Goal: Task Accomplishment & Management: Complete application form

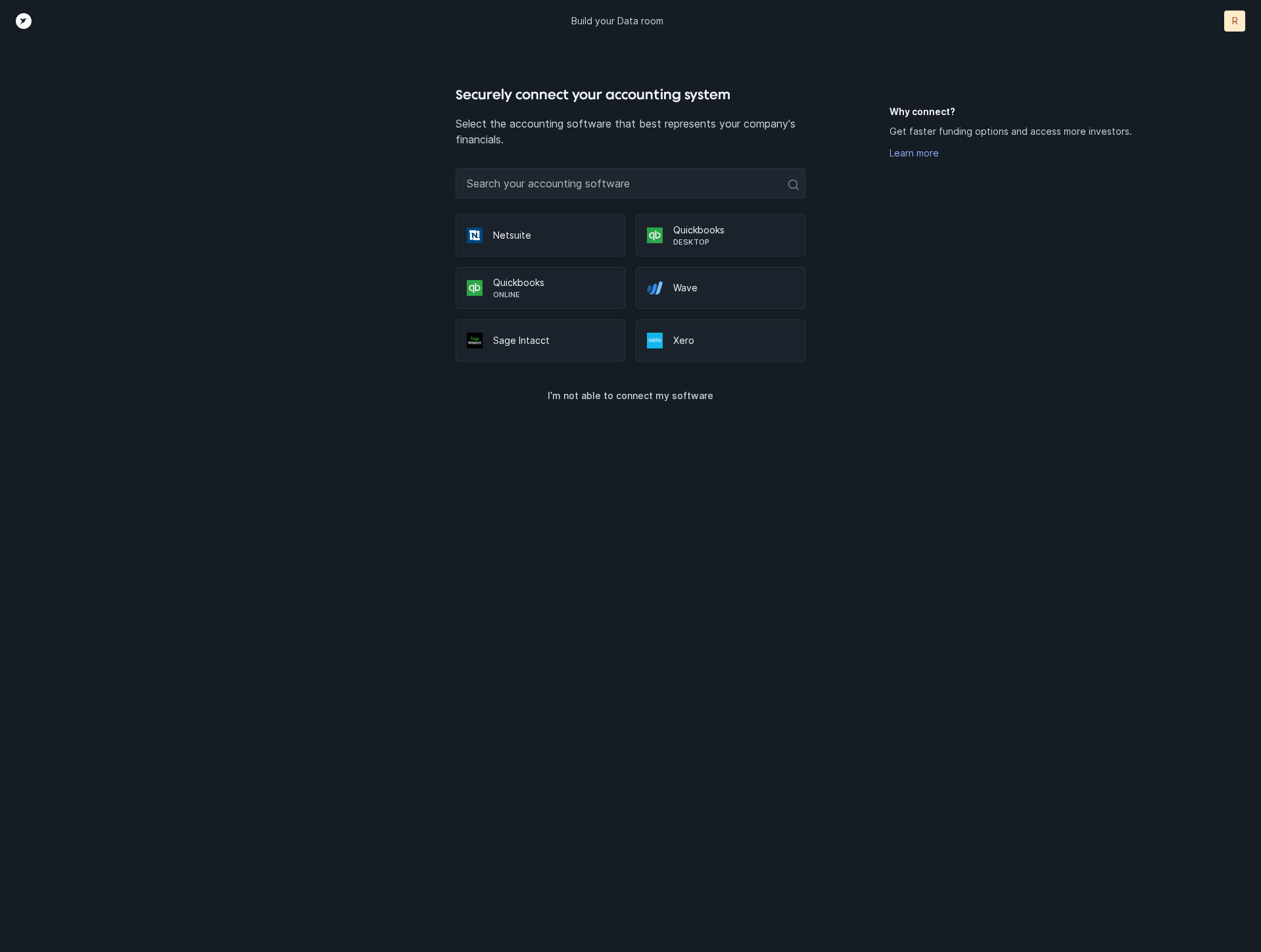
click at [721, 243] on p "Desktop" at bounding box center [734, 242] width 121 height 10
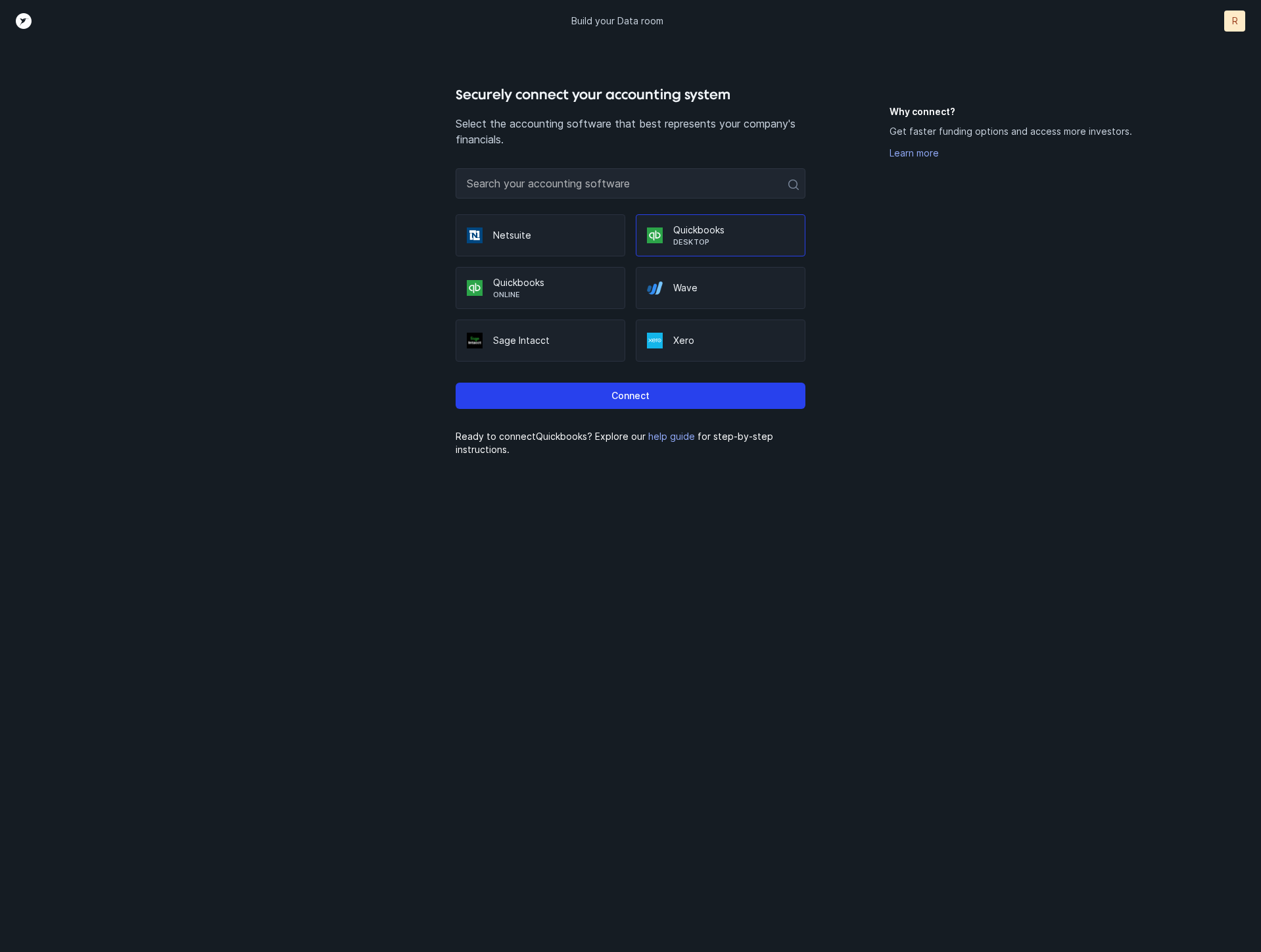
click at [505, 286] on p "Quickbooks" at bounding box center [554, 283] width 121 height 13
click at [582, 393] on button "Connect" at bounding box center [630, 396] width 350 height 26
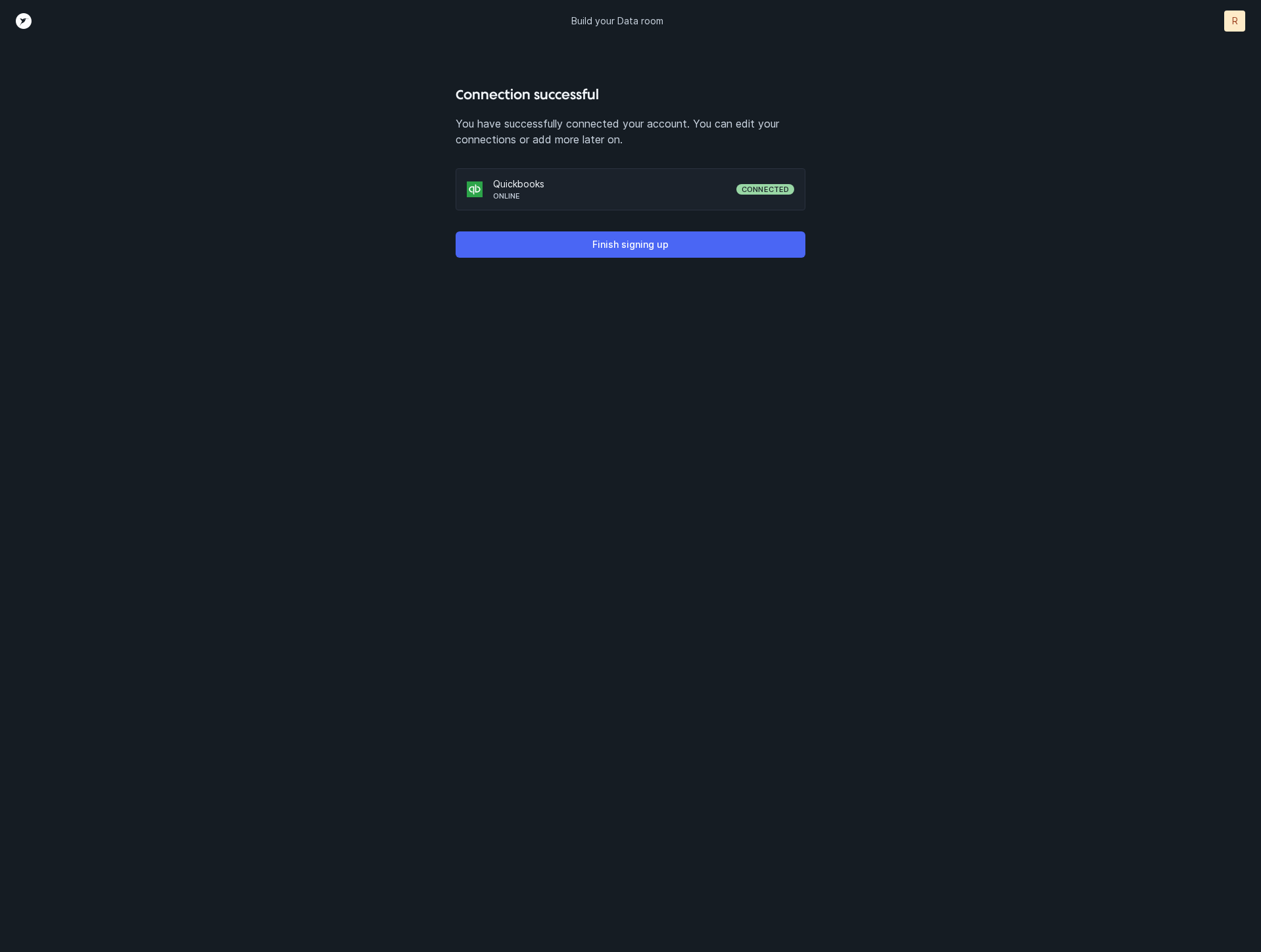
click at [640, 244] on p "Finish signing up" at bounding box center [630, 244] width 76 height 16
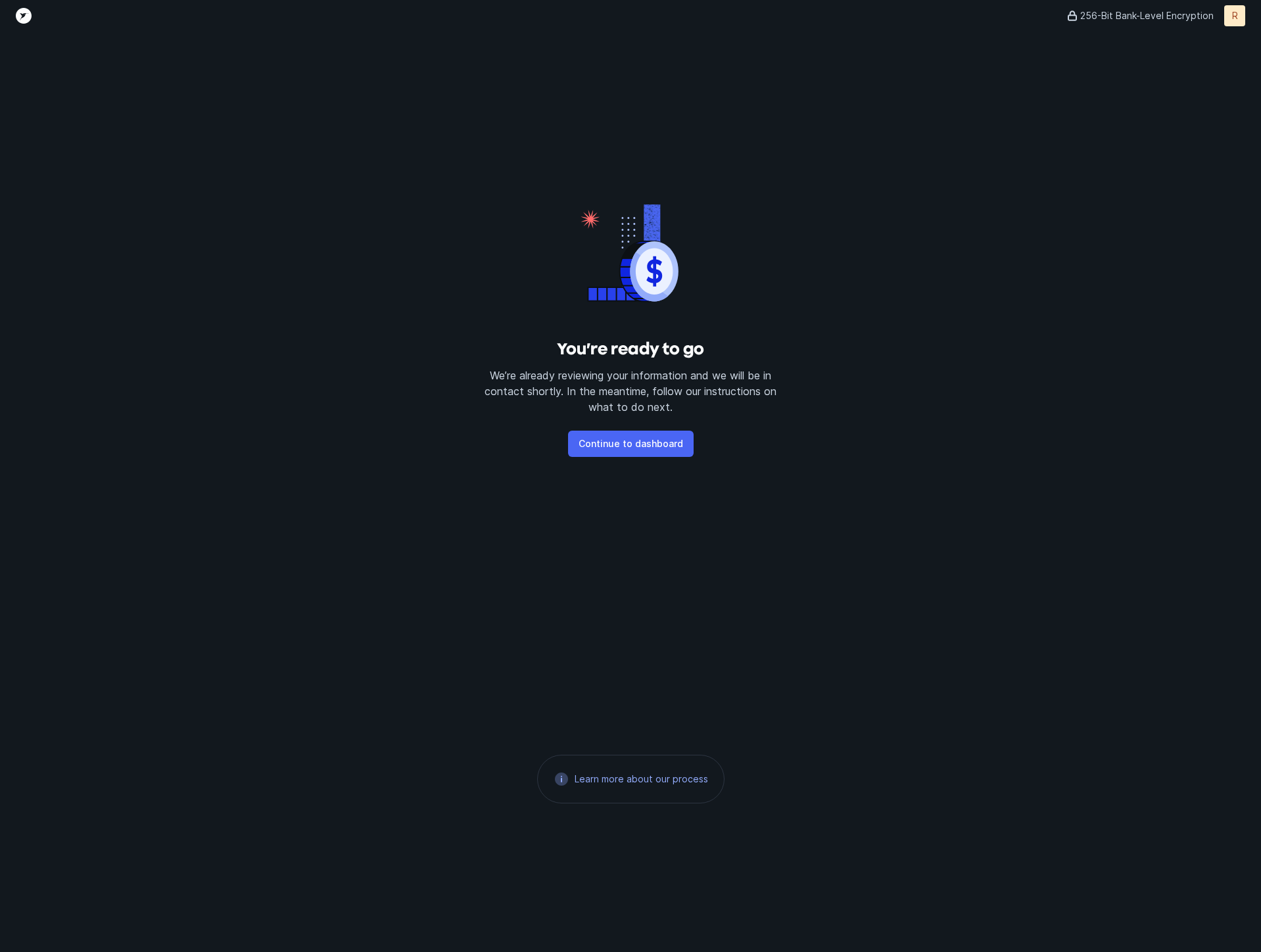
click at [647, 443] on p "Continue to dashboard" at bounding box center [631, 444] width 105 height 16
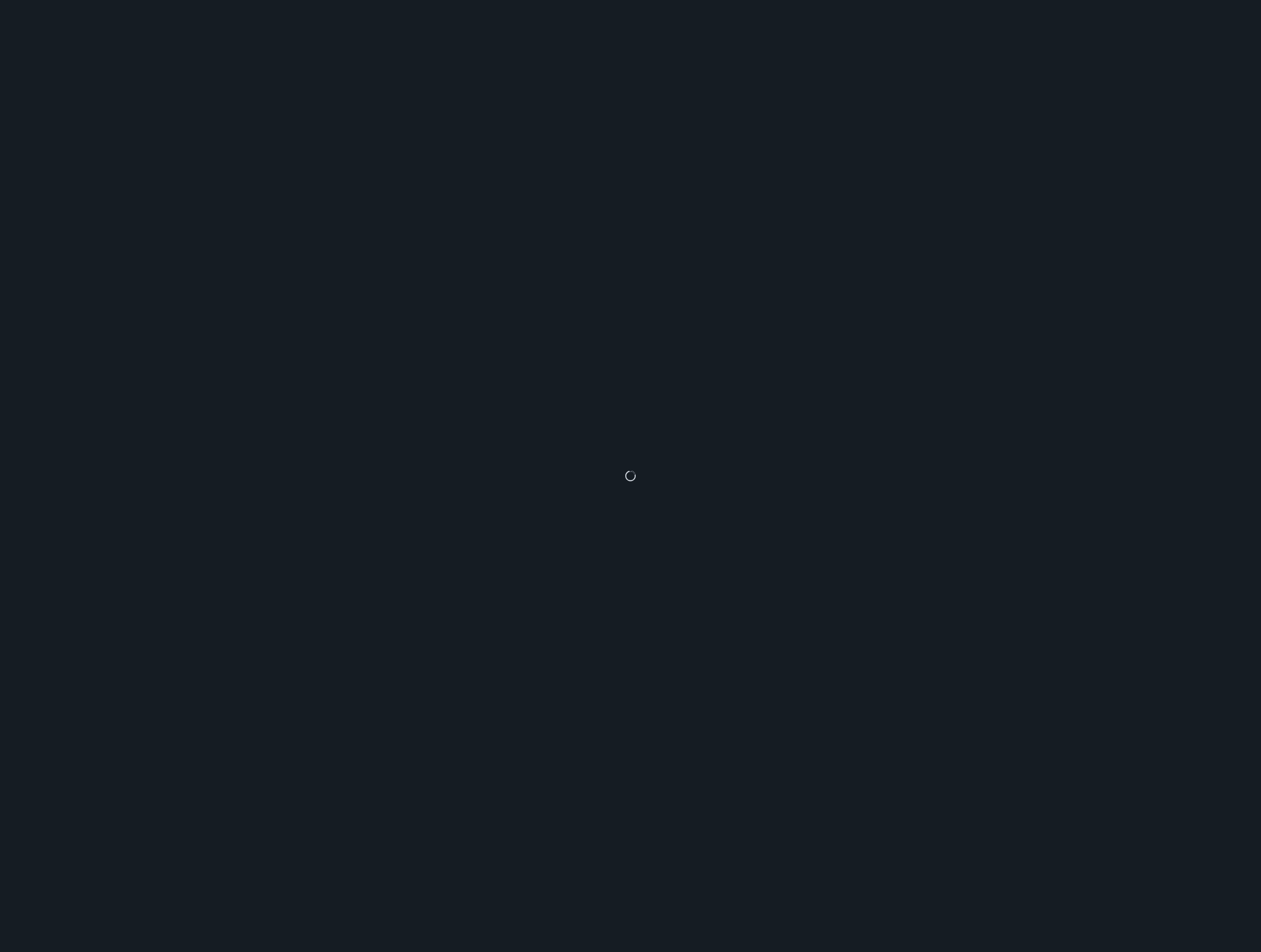
click at [930, 630] on div at bounding box center [630, 476] width 1261 height 952
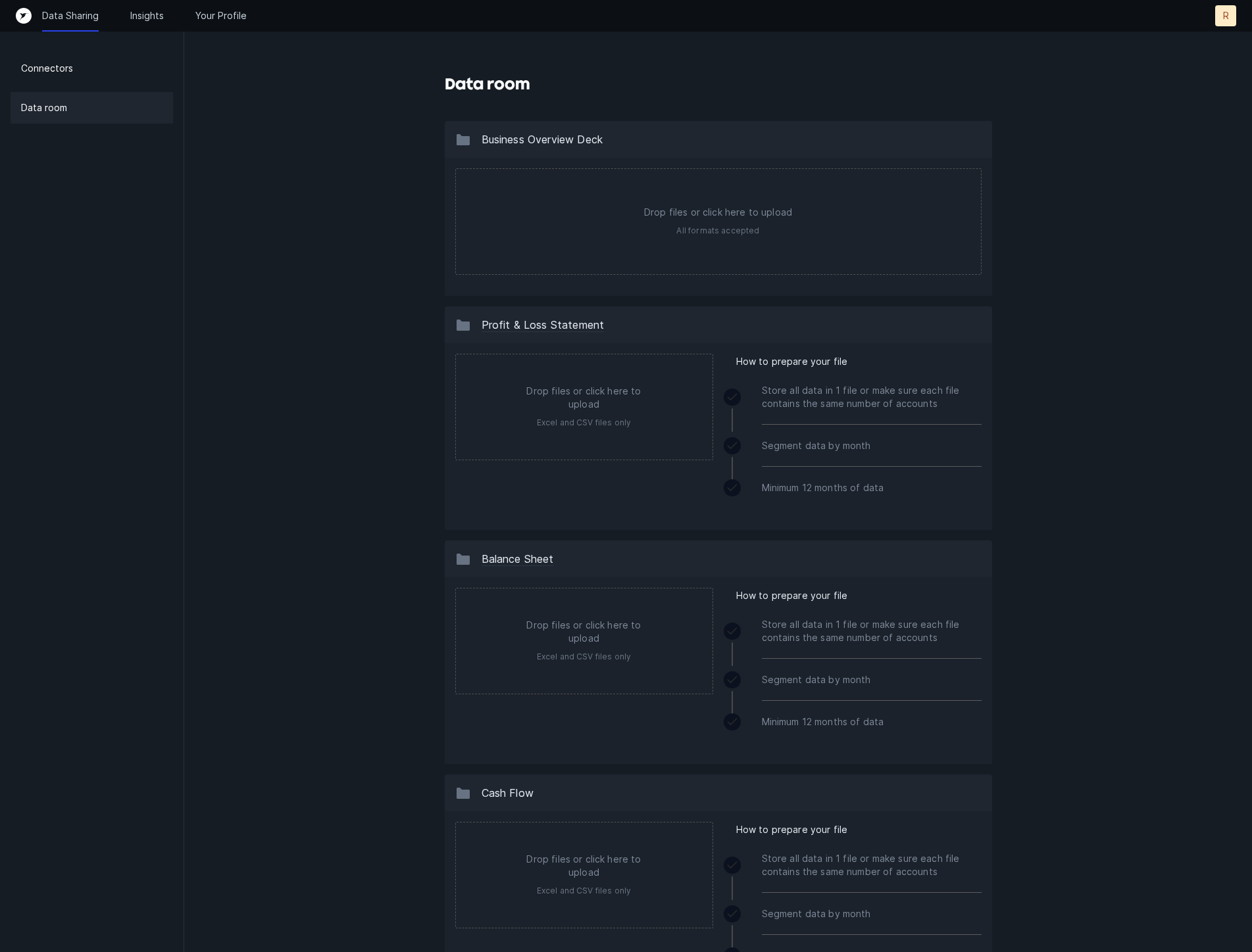
click at [347, 224] on div "Data room Business Overview Deck Drop files or click here to upload All formats…" at bounding box center [718, 815] width 1067 height 1629
click at [1055, 164] on div "Data room Business Overview Deck Drop files or click here to upload All formats…" at bounding box center [718, 815] width 1067 height 1629
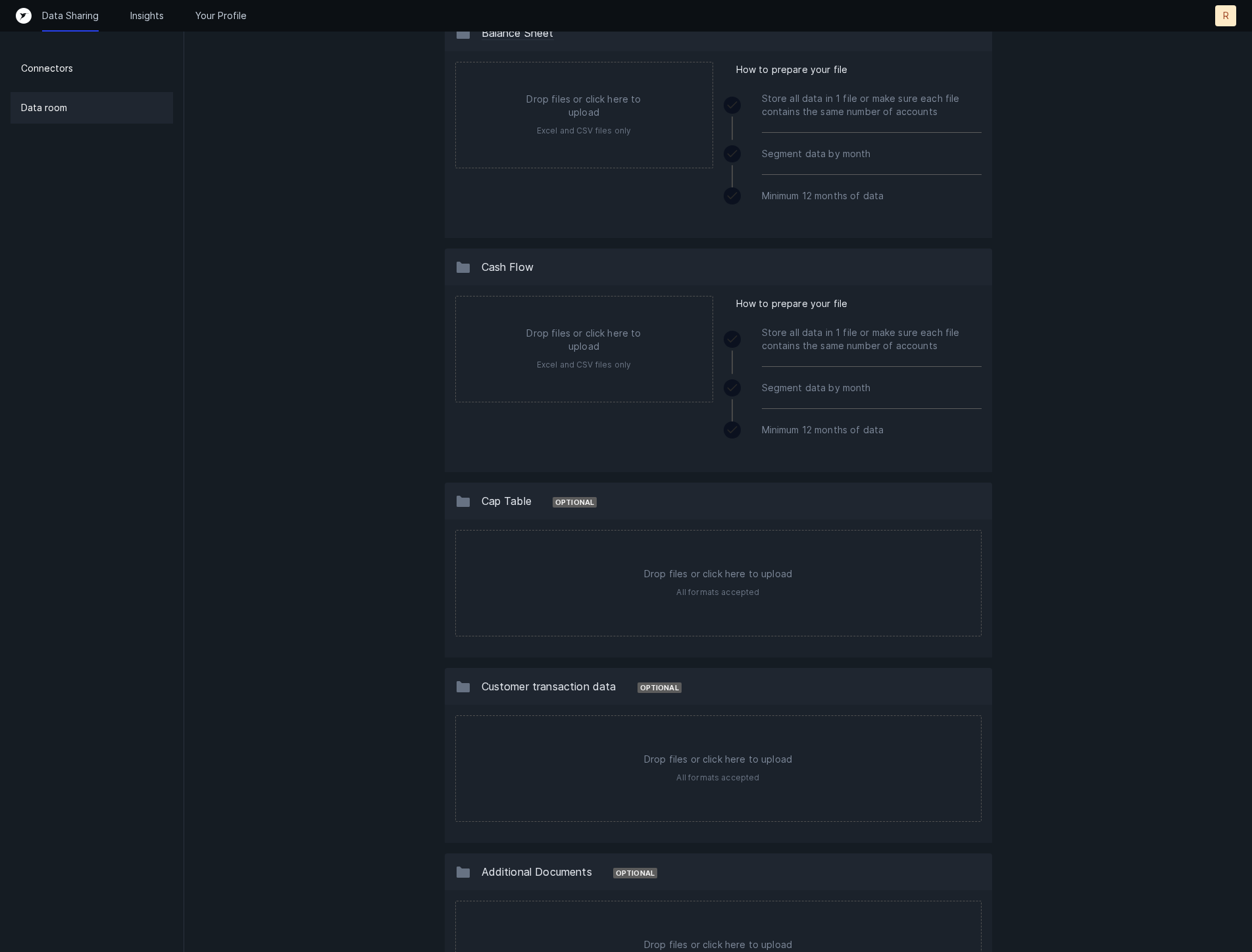
scroll to position [677, 0]
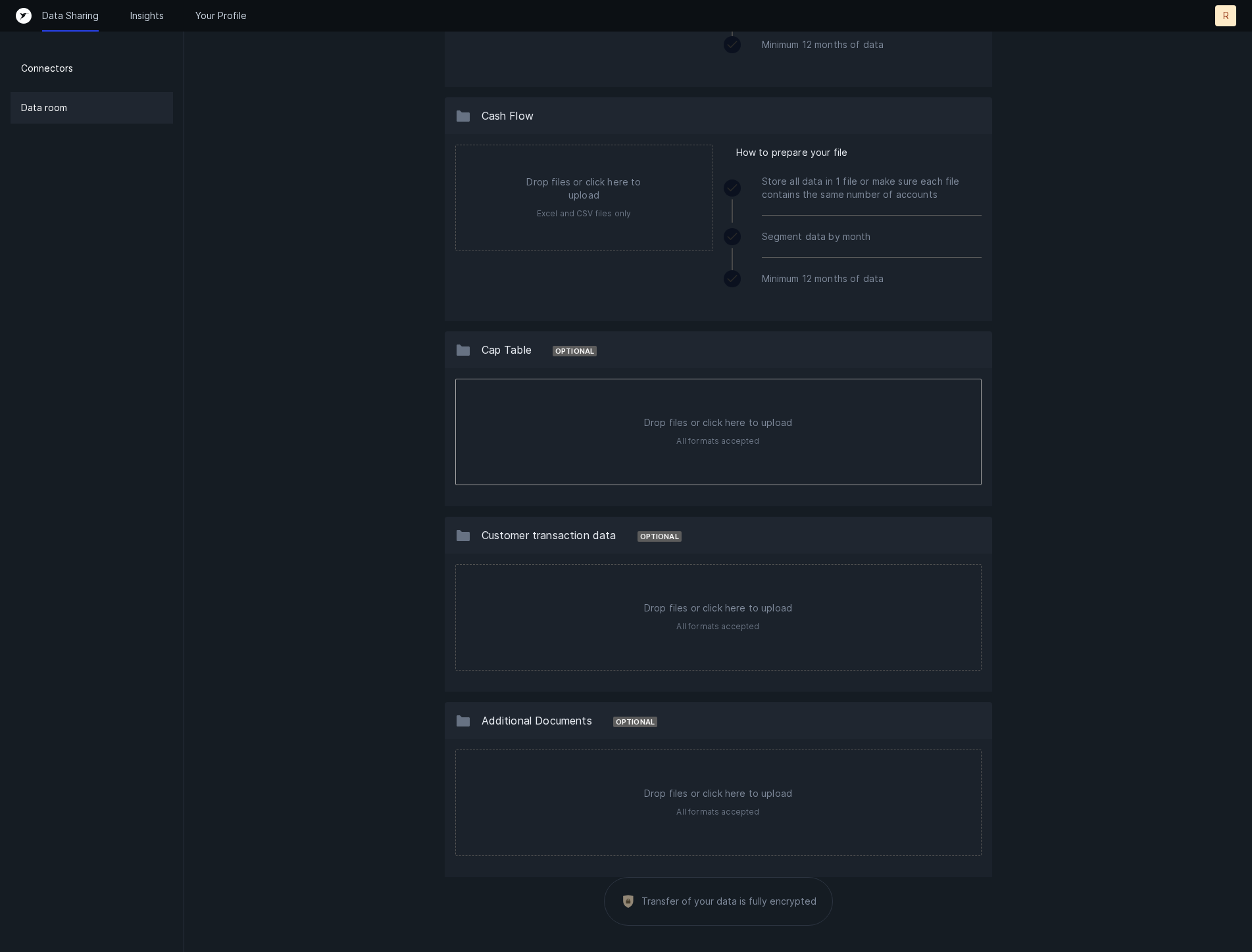
type input "C:\fakepath\(updated) ARWALL_CapTable_June2024.xlsx"
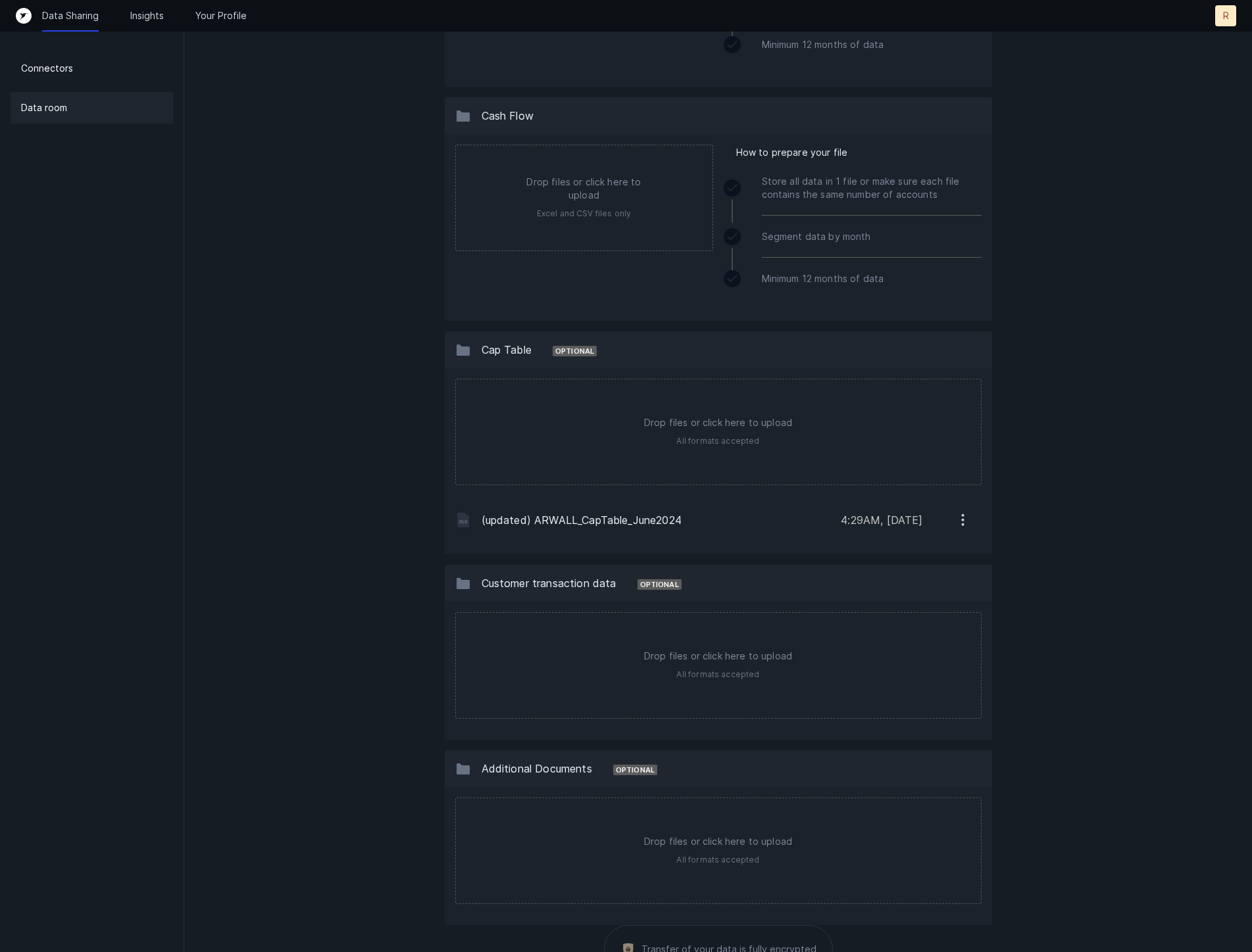
click at [261, 391] on div "Data room Business Overview Deck Drop files or click here to upload All formats…" at bounding box center [718, 161] width 1067 height 1678
type input "C:\fakepath\ARwall_invoice_CDA48859-0115.pdf"
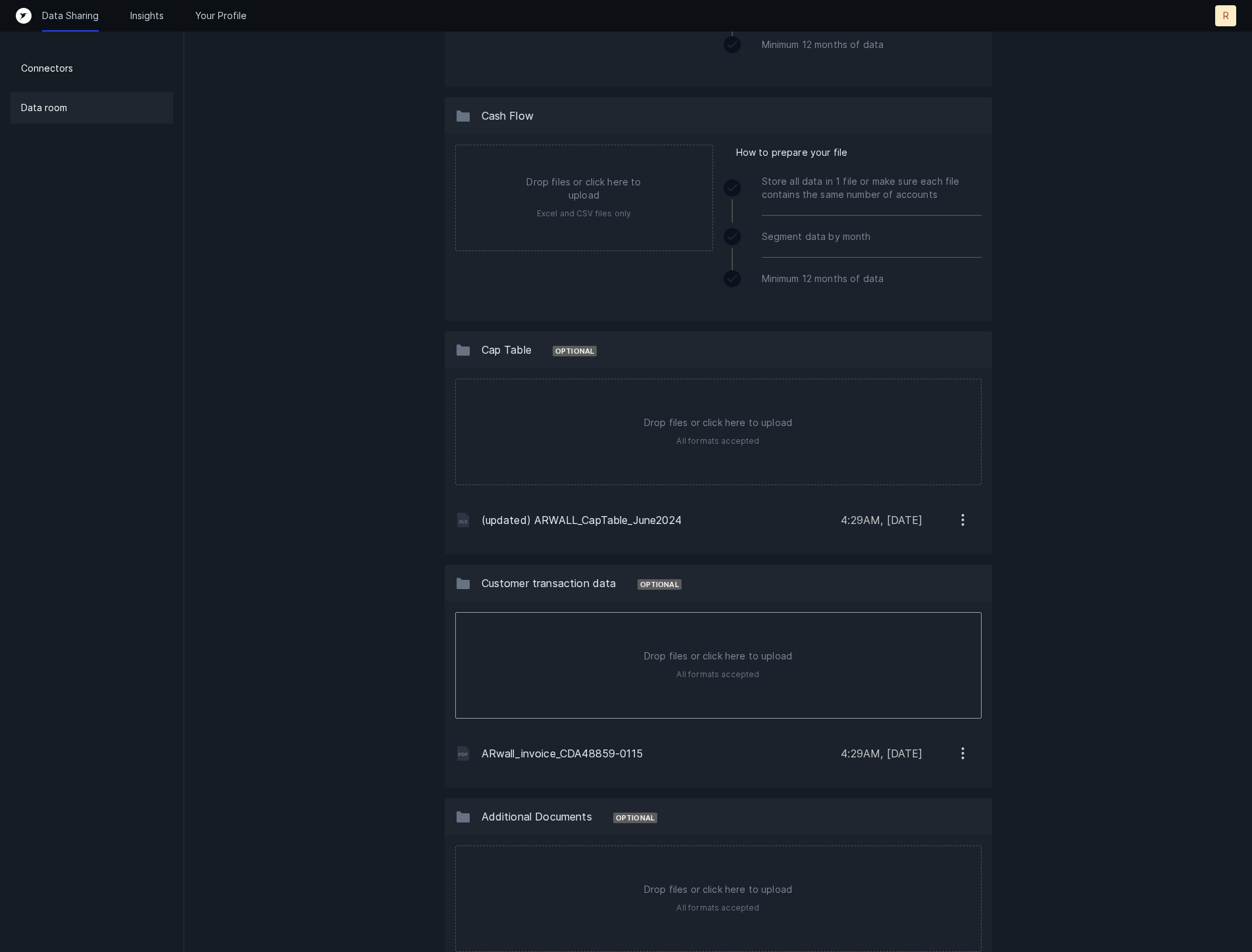
type input "C:\fakepath\ARwall_invoice_CDA48859-0109.pdf"
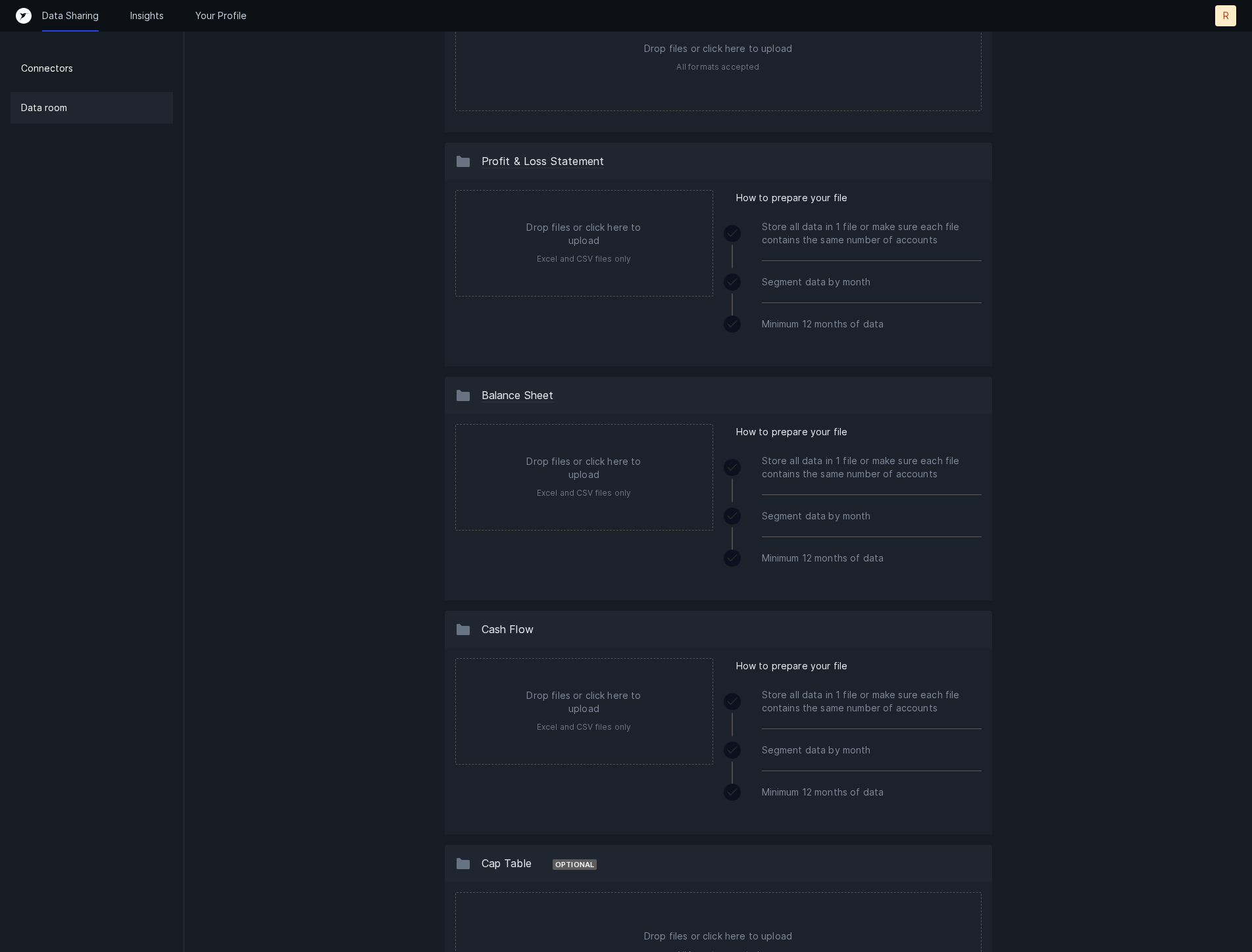
scroll to position [0, 0]
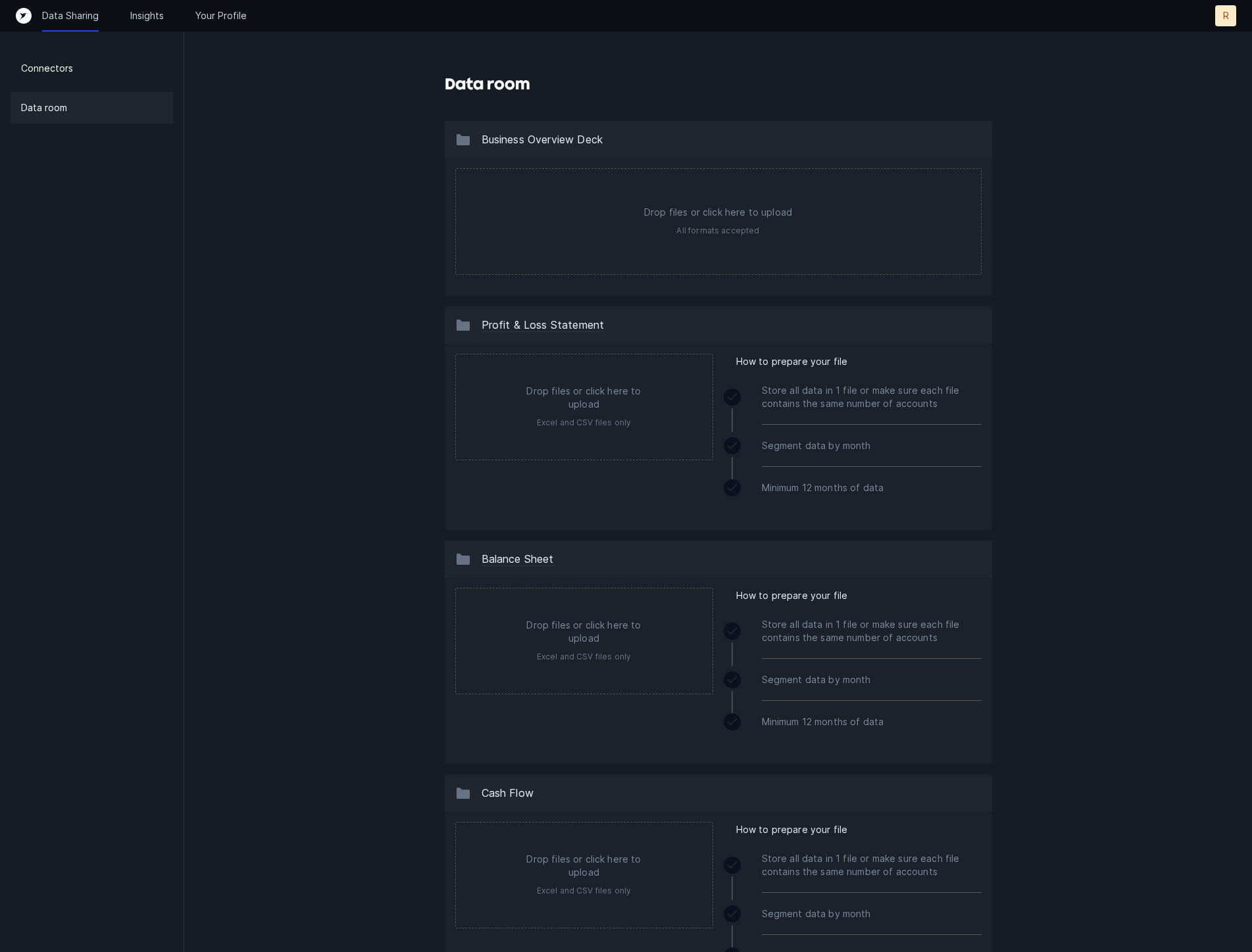
click at [1138, 131] on div "Data room Business Overview Deck Drop files or click here to upload All formats…" at bounding box center [718, 886] width 1067 height 1773
type input "C:\fakepath\ARwall - Investor Deck Q3-2025 (1).pdf"
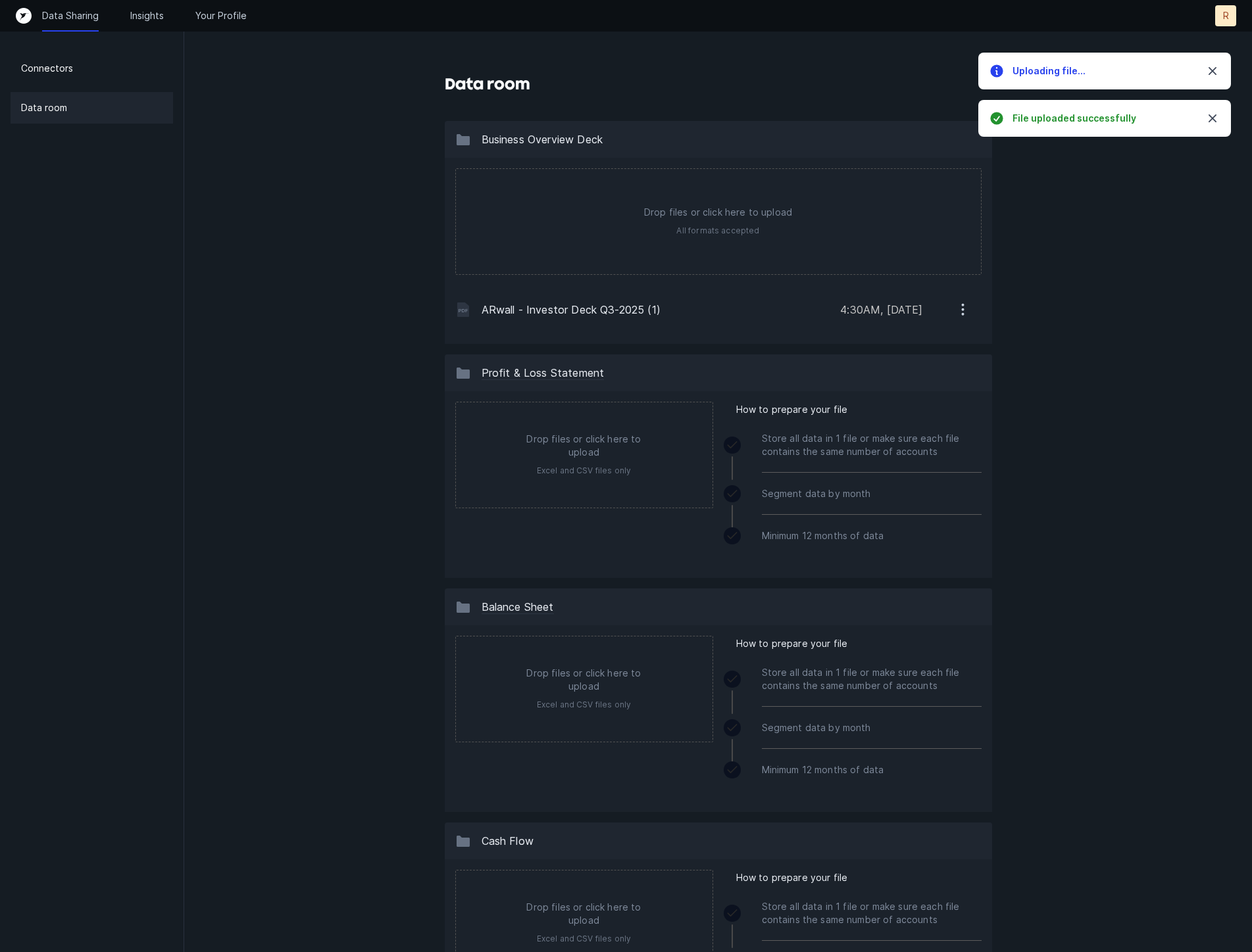
click at [323, 347] on div "Data room Business Overview Deck Drop files or click here to upload All formats…" at bounding box center [718, 910] width 1067 height 1821
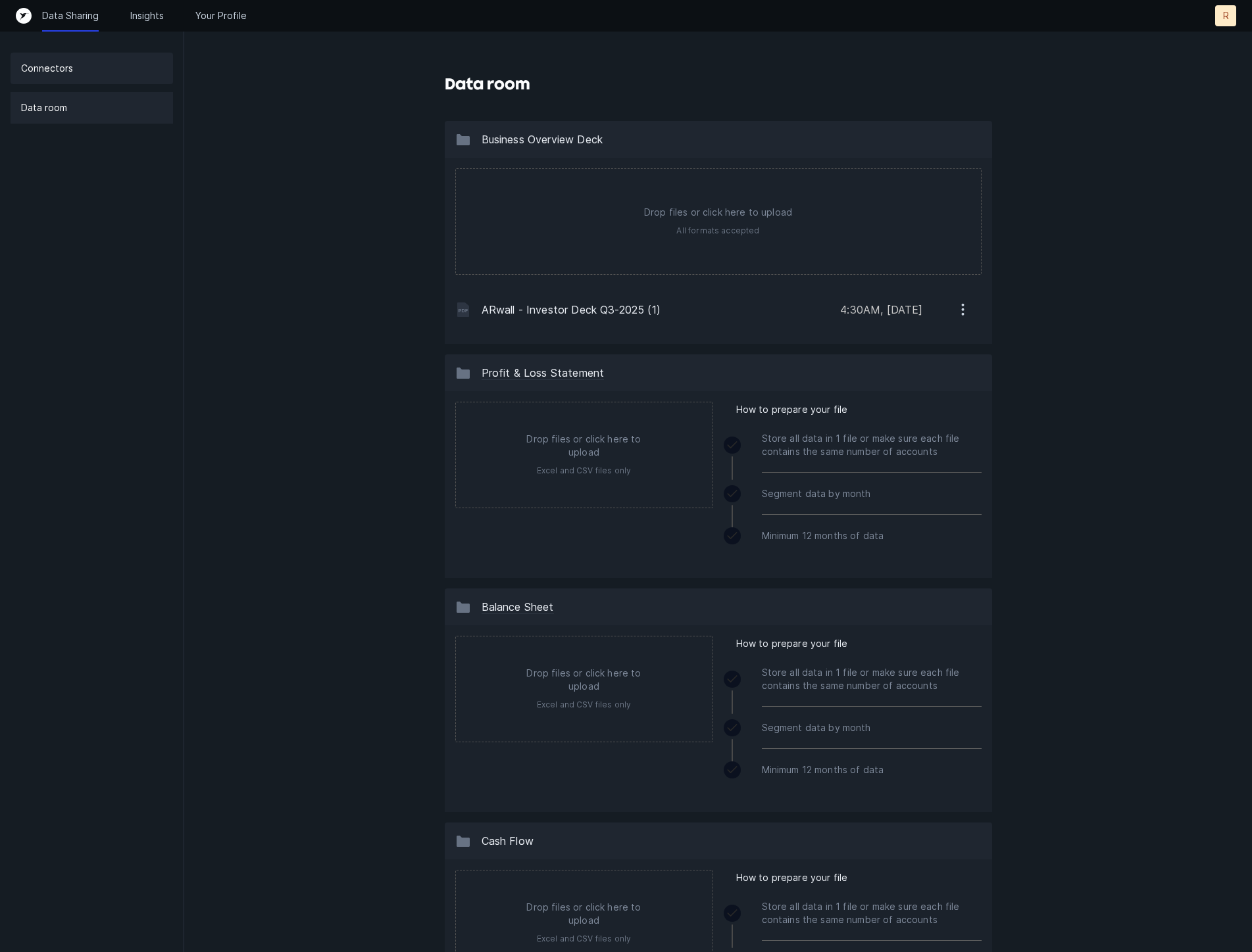
click at [87, 69] on div "Connectors" at bounding box center [92, 68] width 163 height 31
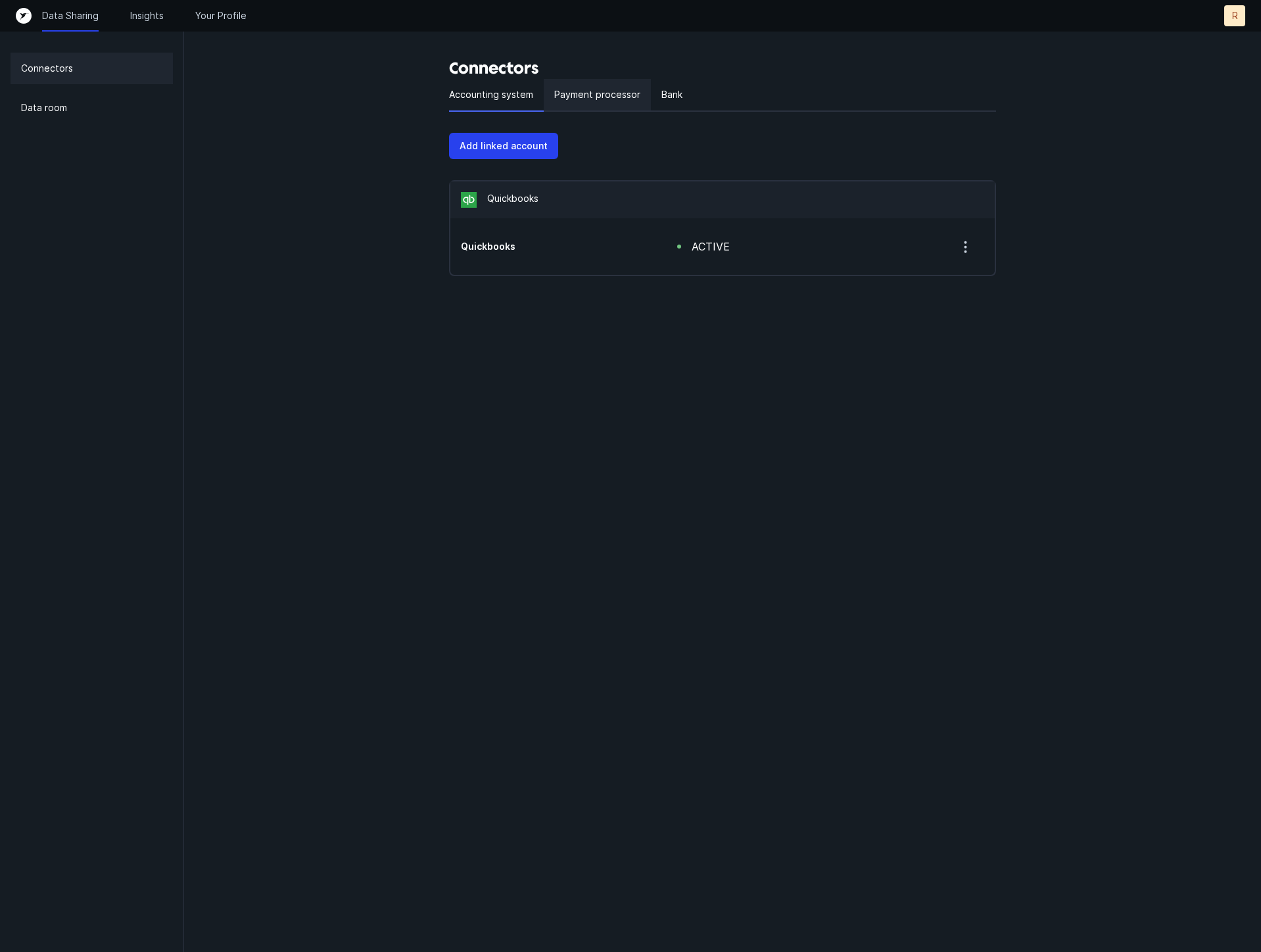
click at [593, 98] on p "Payment processor" at bounding box center [597, 94] width 86 height 16
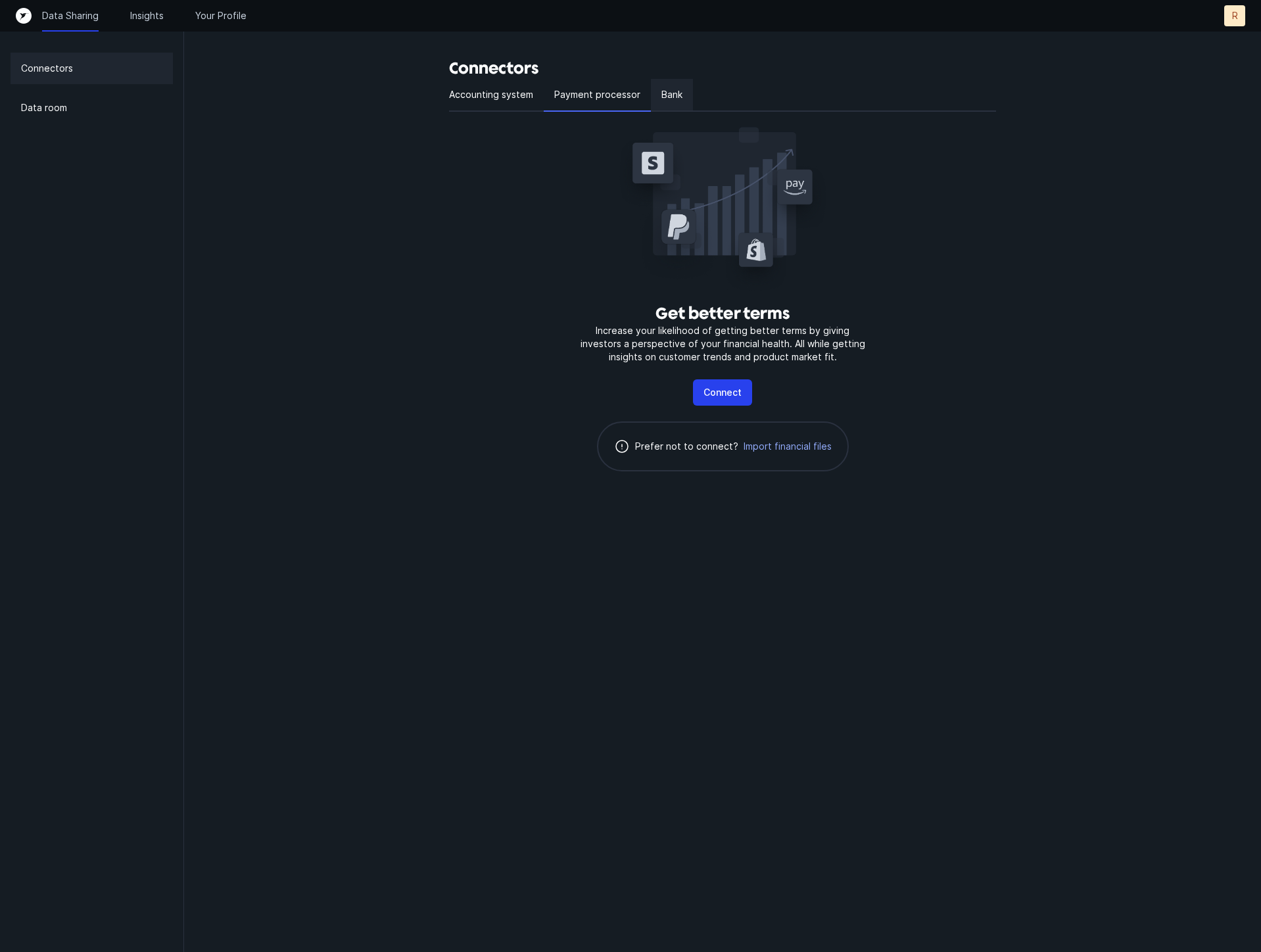
click at [679, 89] on p "Bank" at bounding box center [672, 94] width 21 height 16
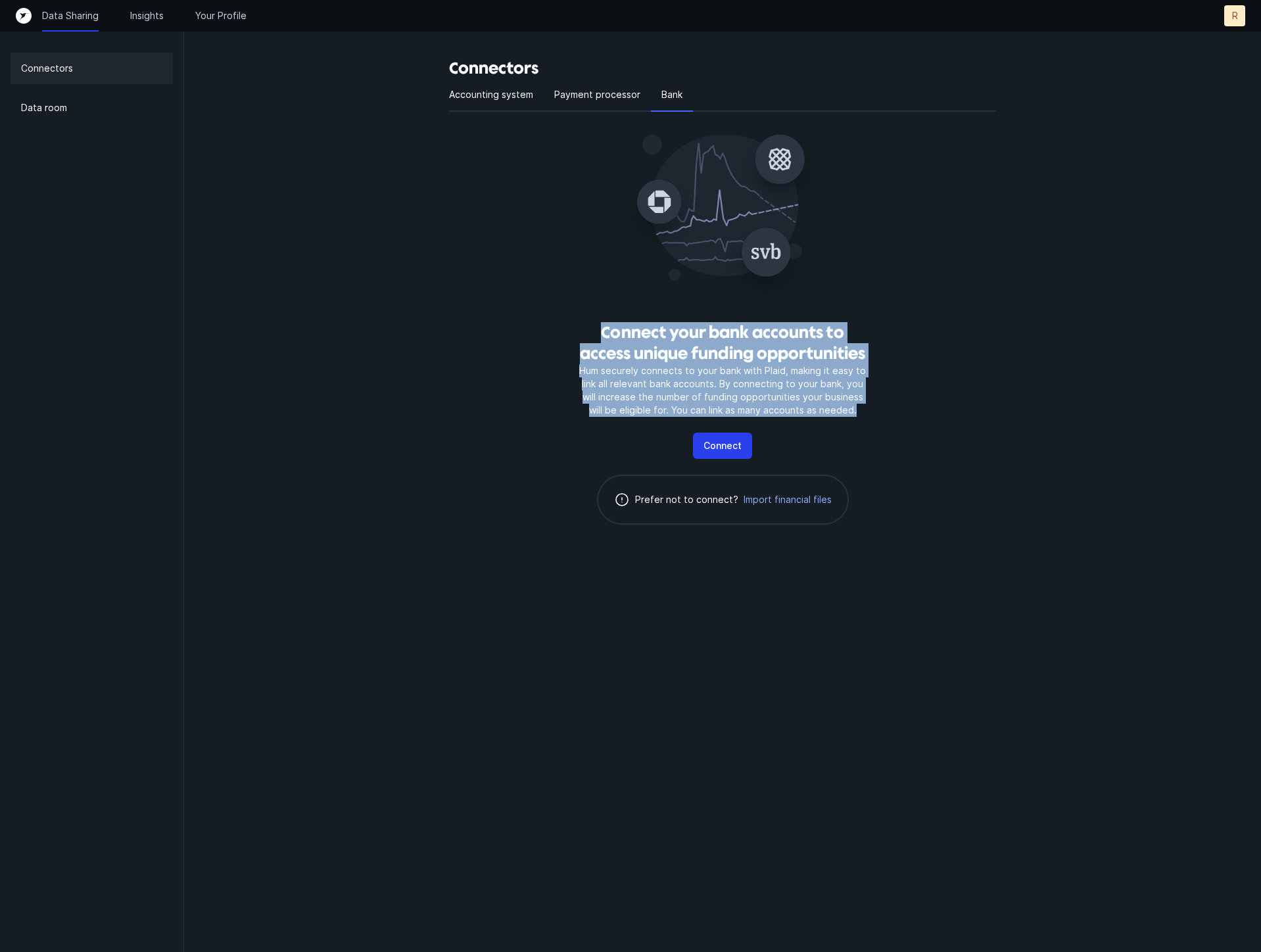
drag, startPoint x: 875, startPoint y: 418, endPoint x: 585, endPoint y: 335, distance: 301.6
click at [585, 335] on div "Connect your bank accounts to access unique funding opportunities Hum securely …" at bounding box center [722, 329] width 547 height 434
click at [585, 335] on h3 "Connect your bank accounts to access unique funding opportunities" at bounding box center [723, 343] width 295 height 42
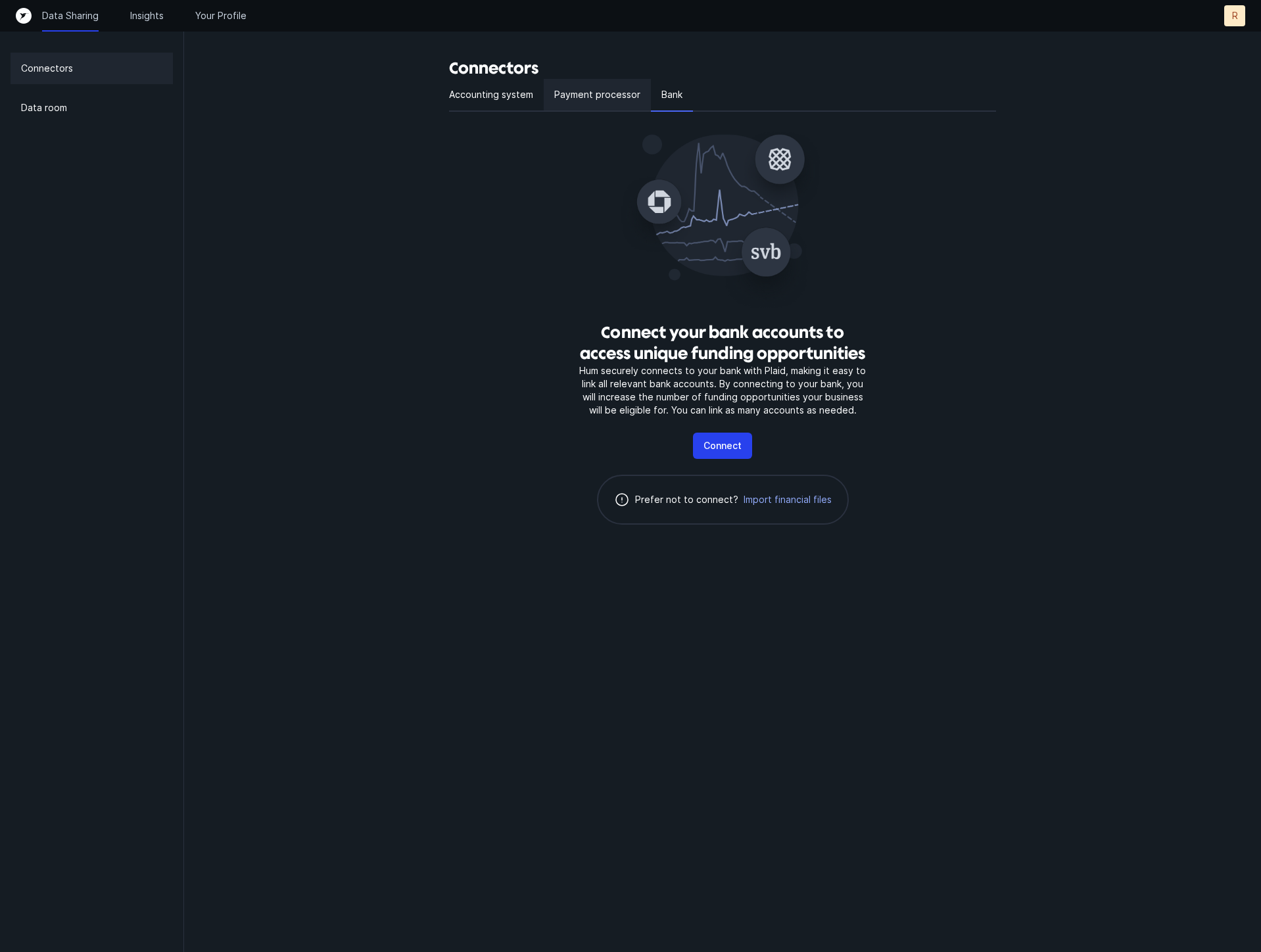
click at [582, 111] on div "Payment processor" at bounding box center [597, 96] width 108 height 33
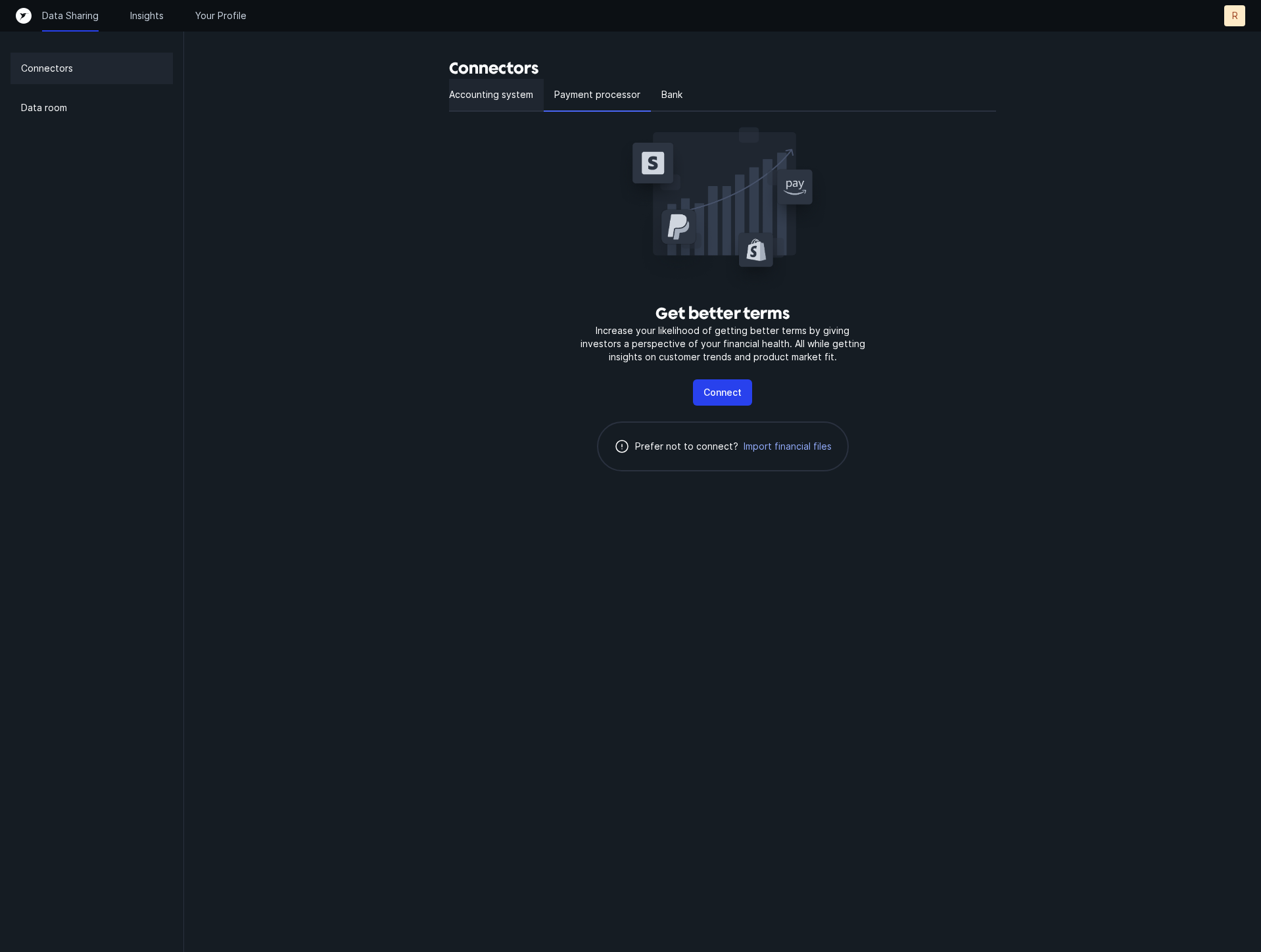
click at [494, 96] on p "Accounting system" at bounding box center [491, 94] width 84 height 16
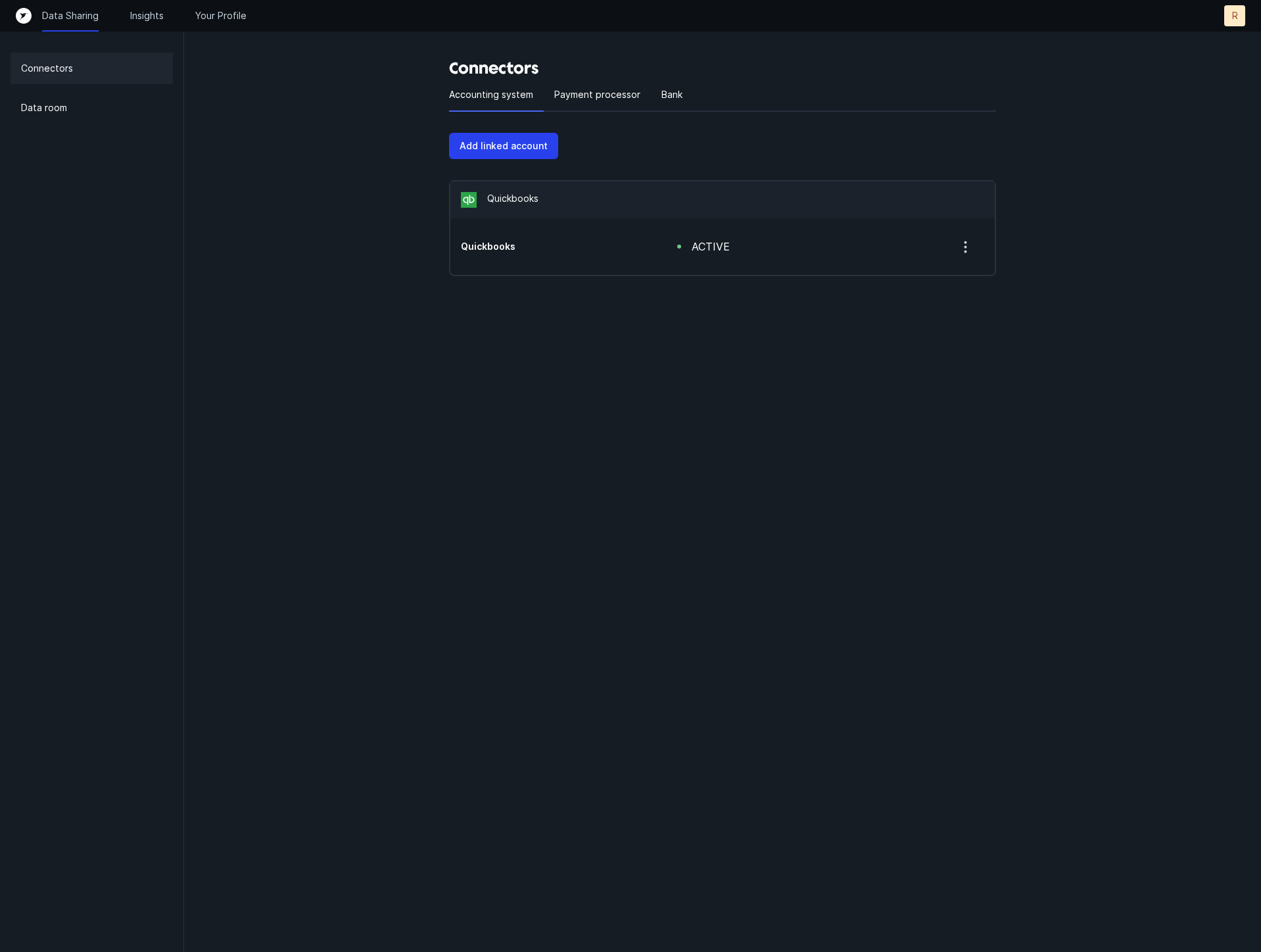
drag, startPoint x: 413, startPoint y: 452, endPoint x: 426, endPoint y: 465, distance: 18.4
click at [420, 329] on html "Data Sharing Insights Your Profile R R Connectors Data room Connectors Accounti…" at bounding box center [630, 164] width 1261 height 329
click at [507, 149] on p "Add linked account" at bounding box center [504, 146] width 88 height 16
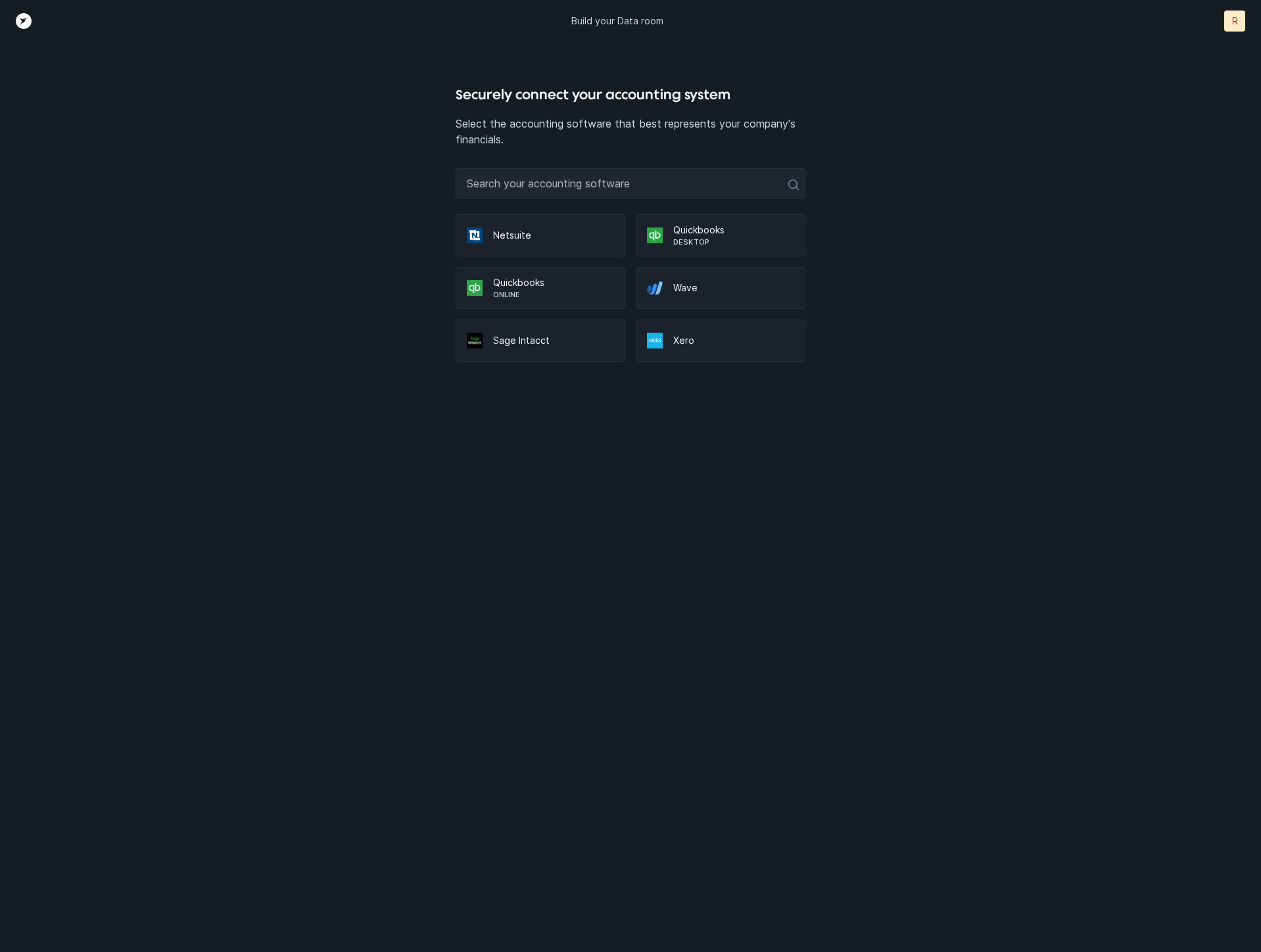
click at [266, 46] on div "Securely connect your accounting system Select the accounting software that bes…" at bounding box center [630, 476] width 1261 height 952
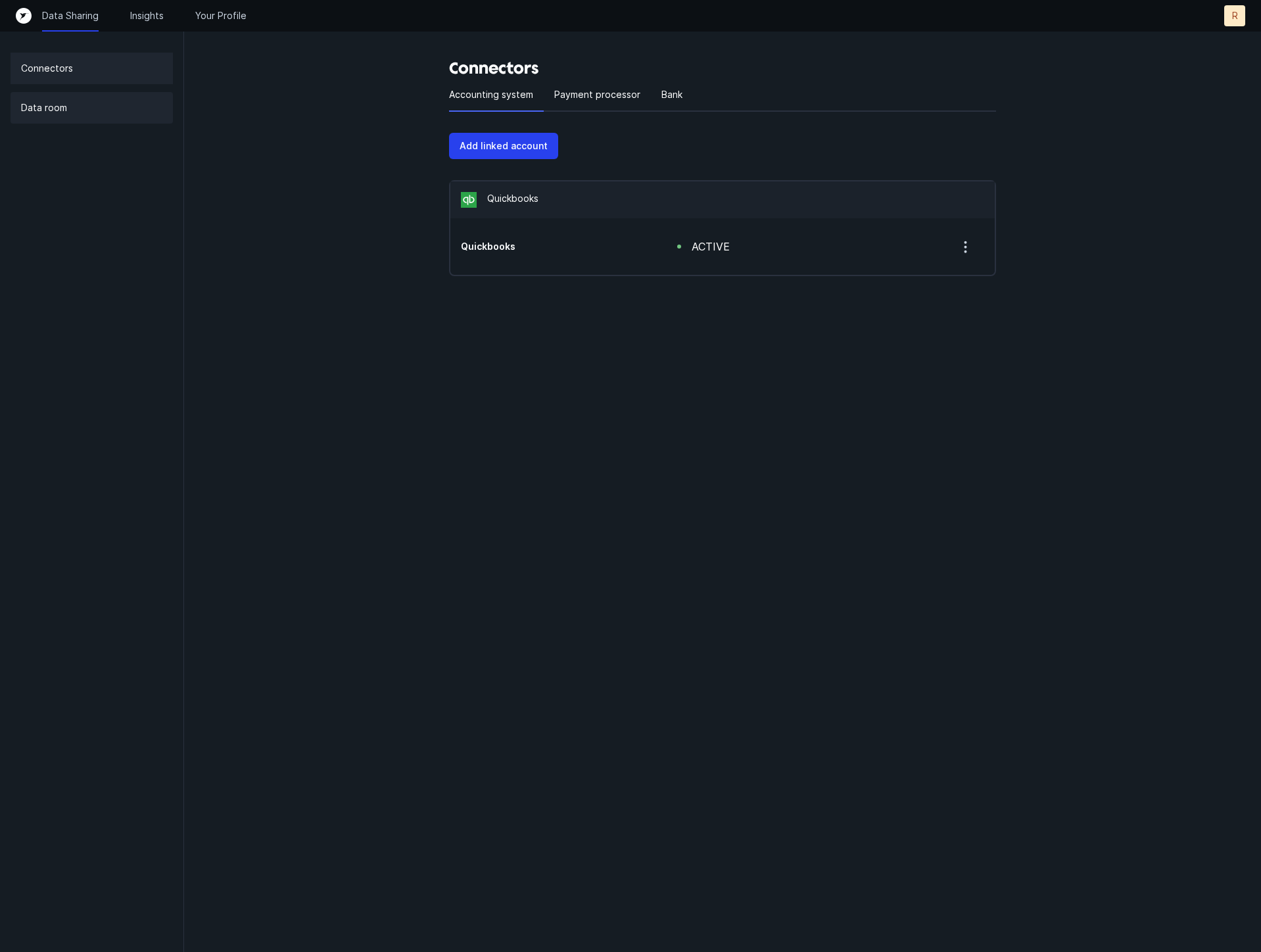
click at [89, 115] on div "Data room" at bounding box center [92, 108] width 163 height 31
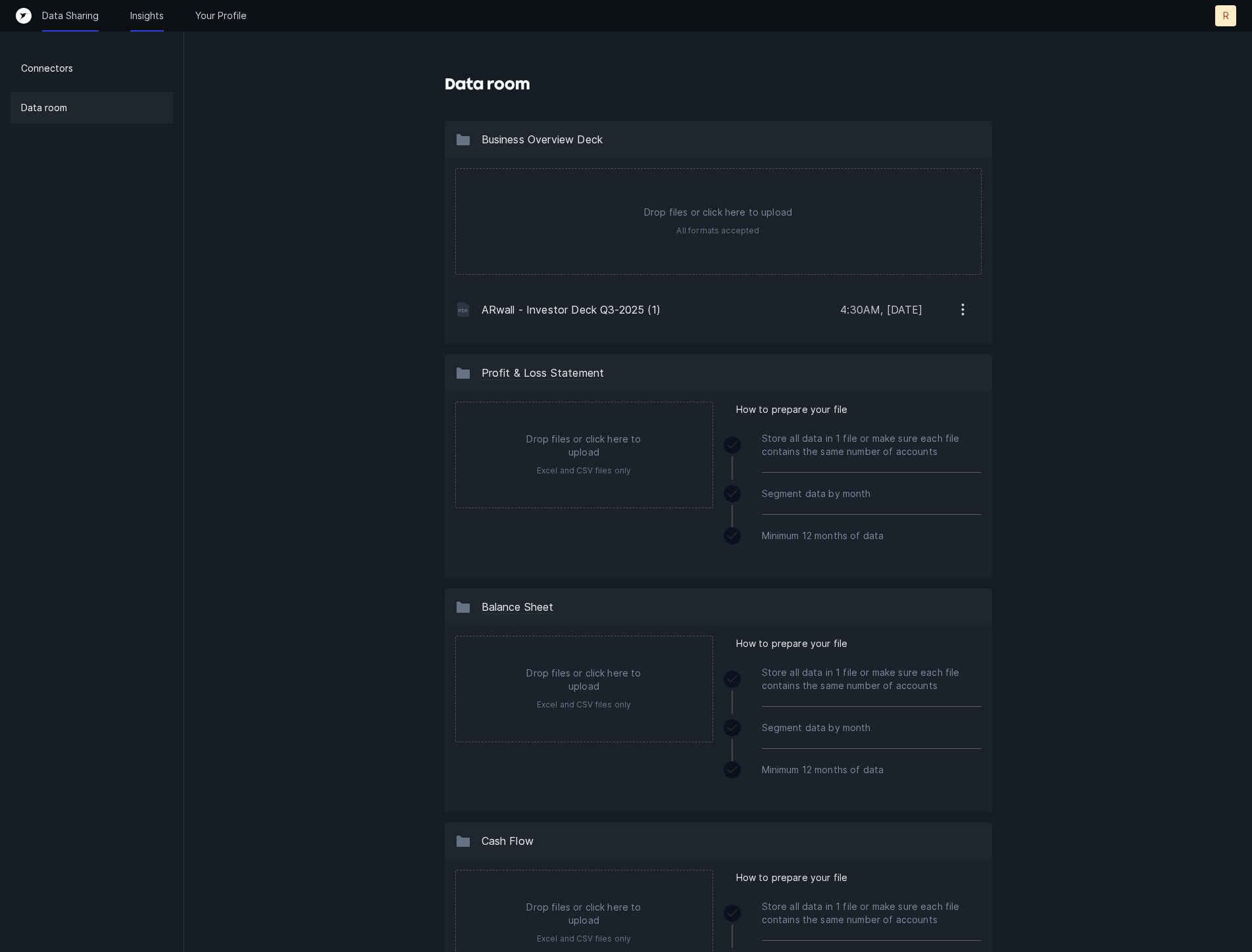
click at [140, 14] on p "Insights" at bounding box center [146, 16] width 34 height 13
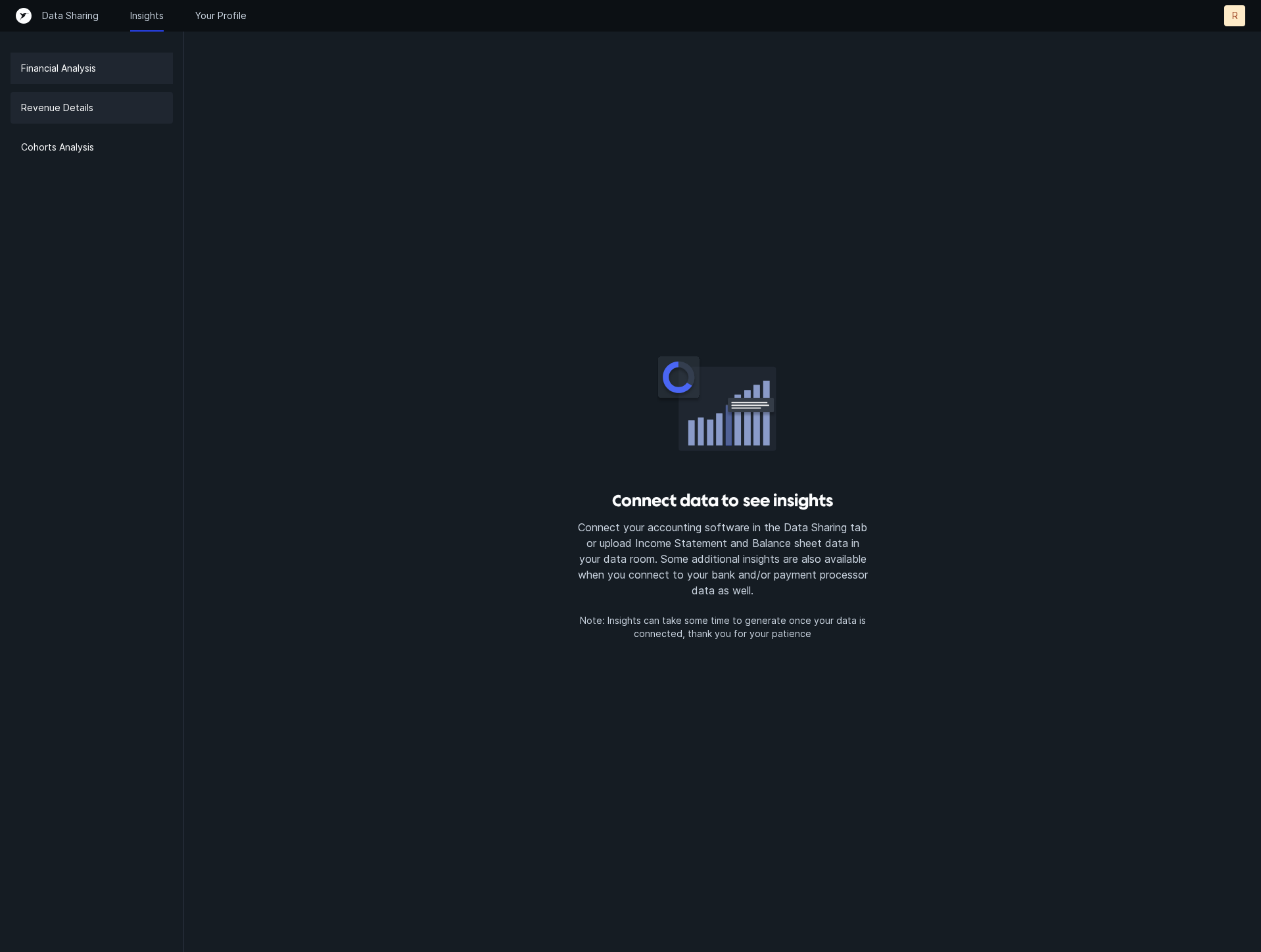
click at [138, 119] on div "Revenue Details" at bounding box center [92, 108] width 163 height 31
click at [119, 140] on div "Cohorts Analysis" at bounding box center [92, 147] width 163 height 31
click at [89, 6] on div "Data Sharing Insights Your Profile R R" at bounding box center [630, 16] width 1230 height 21
click at [87, 10] on p "Data Sharing" at bounding box center [70, 16] width 57 height 13
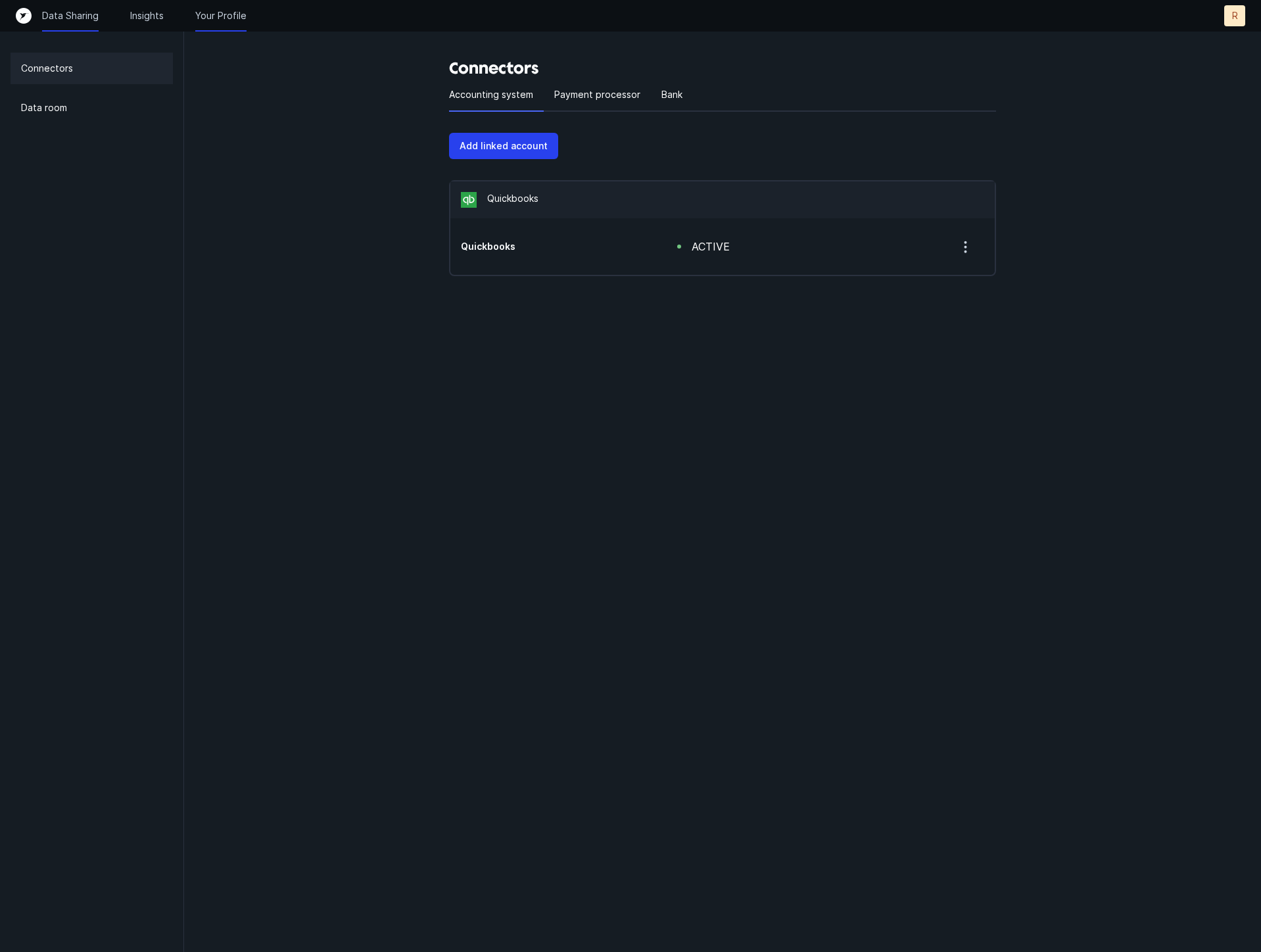
click at [201, 12] on p "Your Profile" at bounding box center [221, 16] width 52 height 13
click at [104, 116] on div "Data room" at bounding box center [92, 108] width 163 height 31
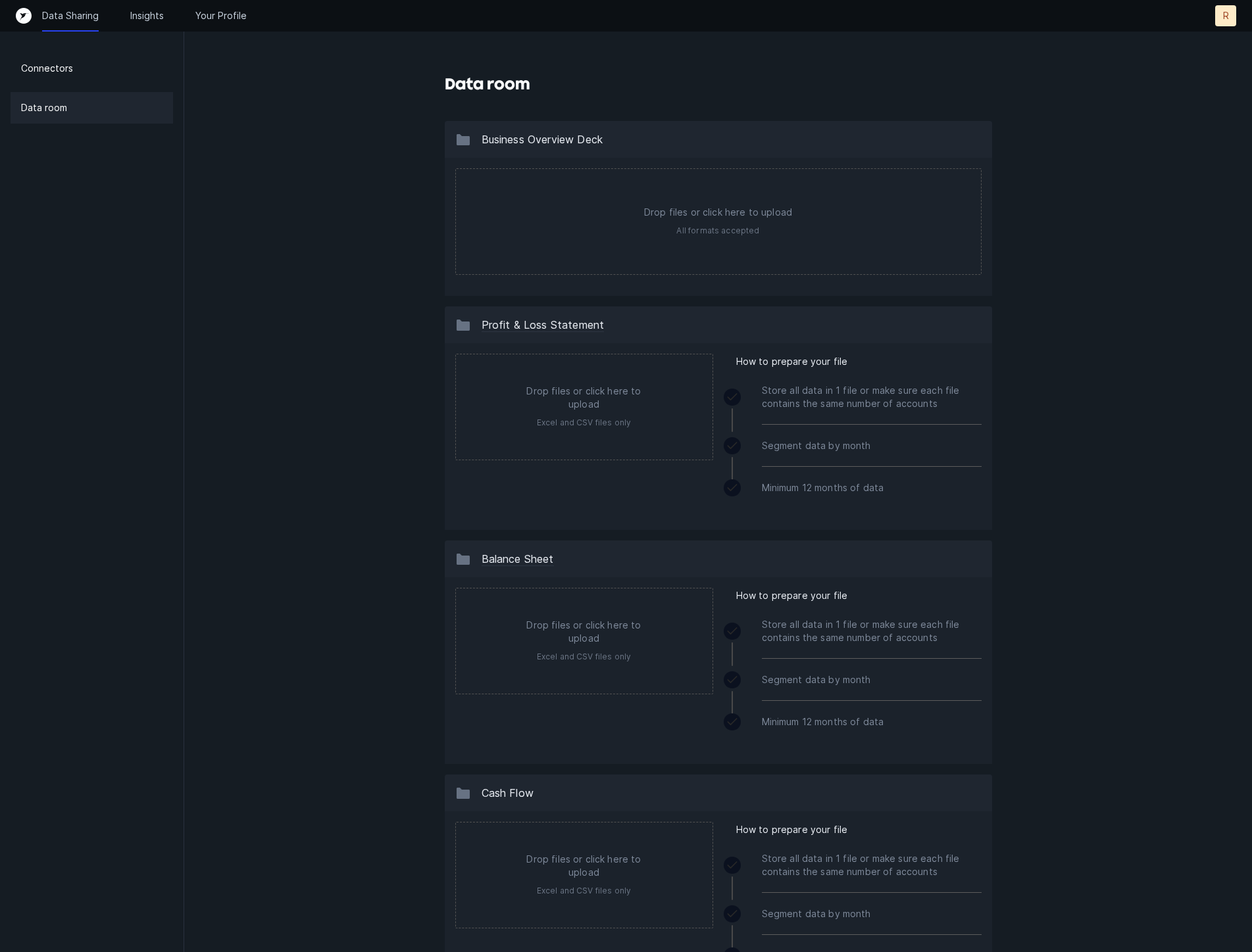
drag, startPoint x: 285, startPoint y: 324, endPoint x: 285, endPoint y: 347, distance: 23.0
click at [285, 326] on div "Data room Business Overview Deck Drop files or click here to upload All formats…" at bounding box center [718, 815] width 1067 height 1629
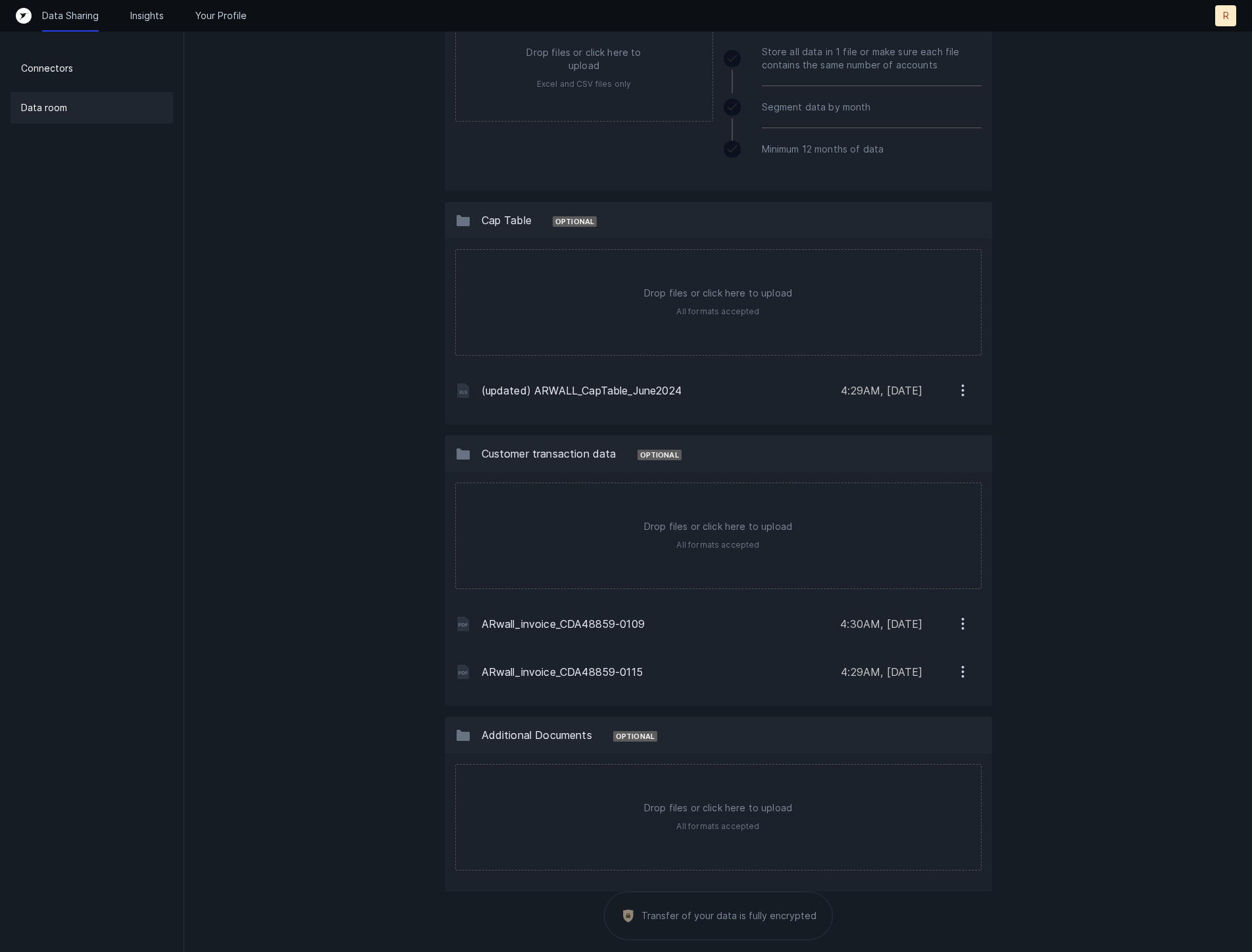
scroll to position [869, 0]
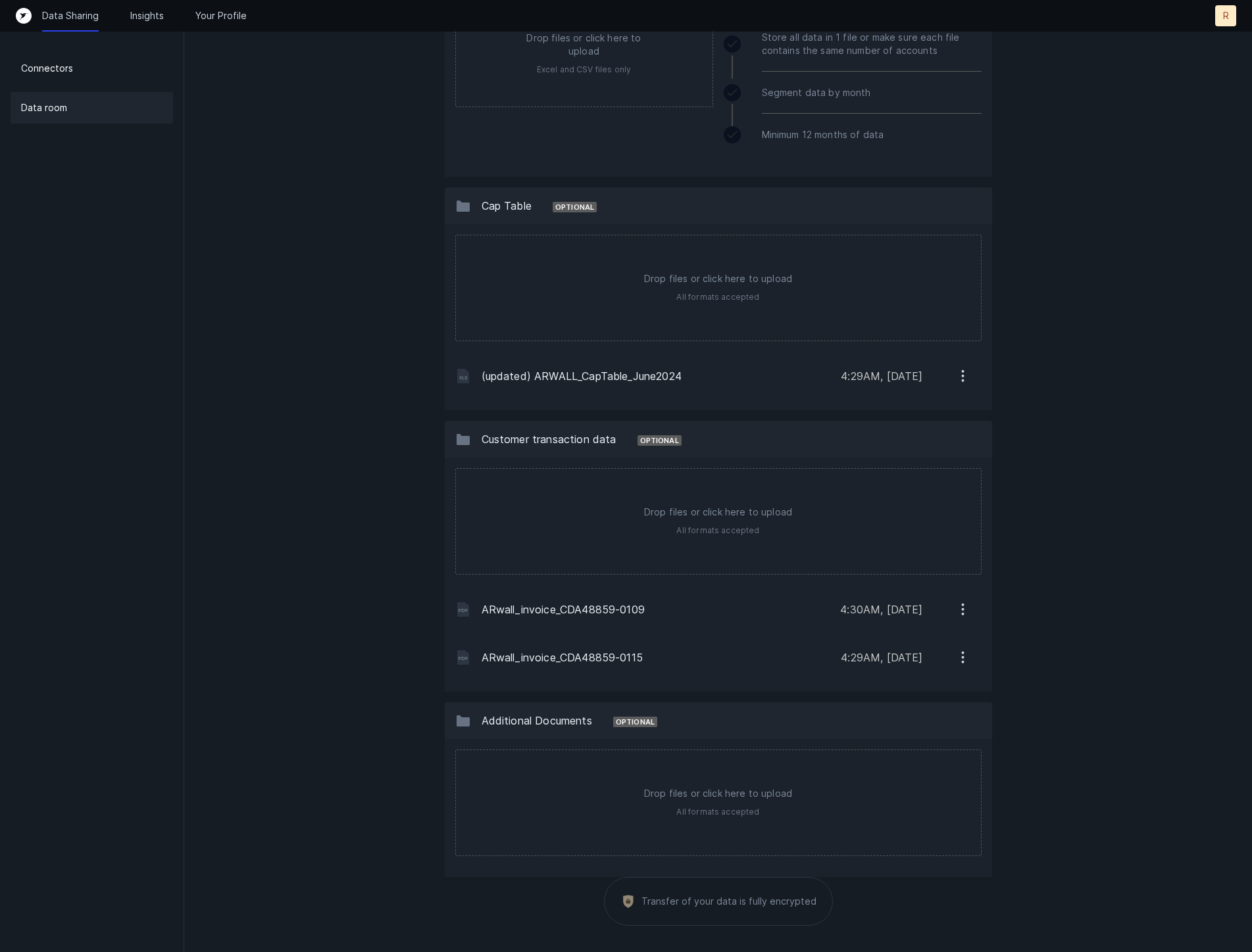
click at [405, 455] on div "Data room Business Overview Deck Drop files or click here to upload All formats…" at bounding box center [718, 41] width 1067 height 1821
drag, startPoint x: 362, startPoint y: 456, endPoint x: 379, endPoint y: 478, distance: 27.8
click at [362, 458] on div "Data room Business Overview Deck Drop files or click here to upload All formats…" at bounding box center [718, 41] width 1067 height 1821
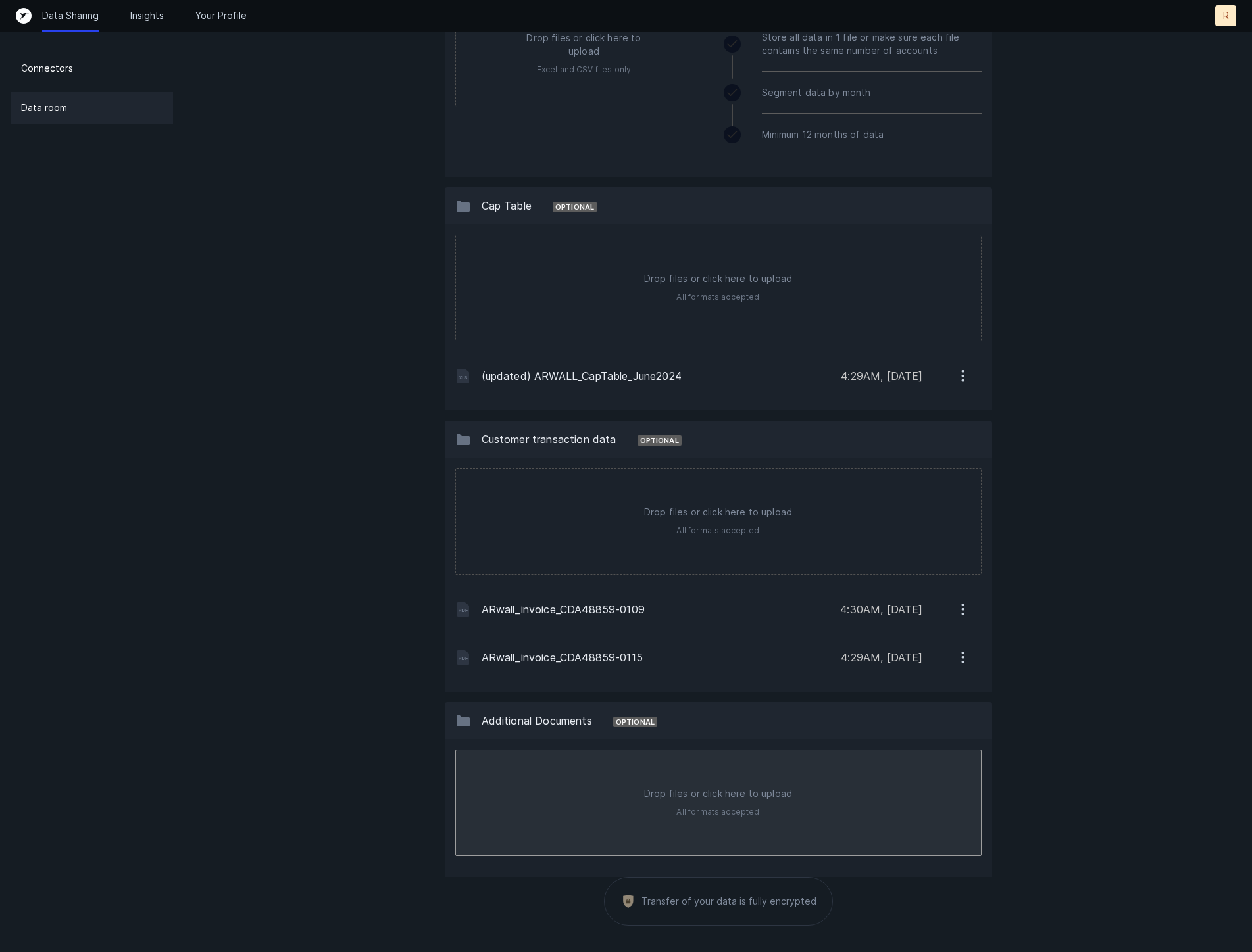
click at [685, 835] on input "file" at bounding box center [718, 803] width 525 height 105
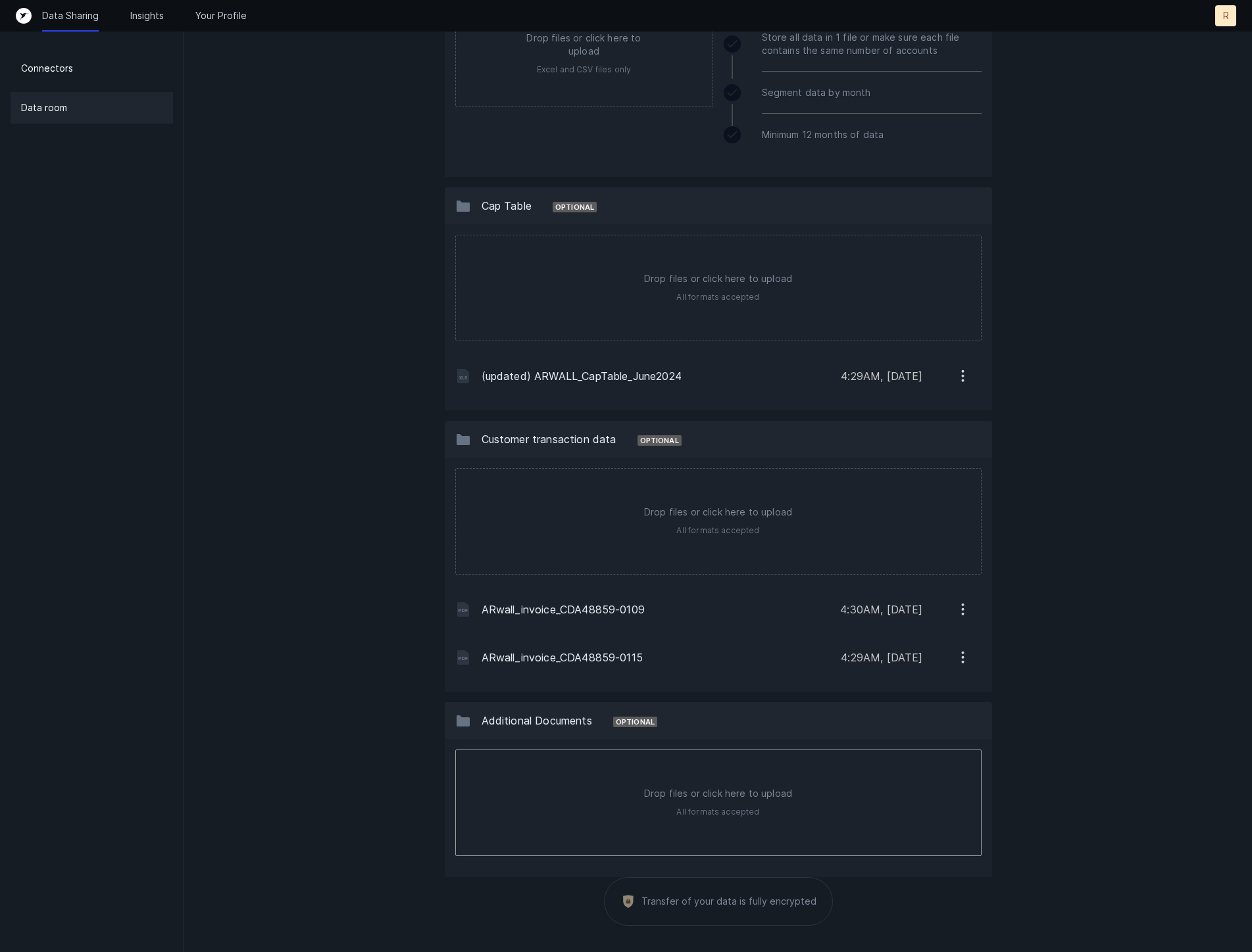
type input "C:\fakepath\ARwall_Sales_Pipeline_081825.xlsx"
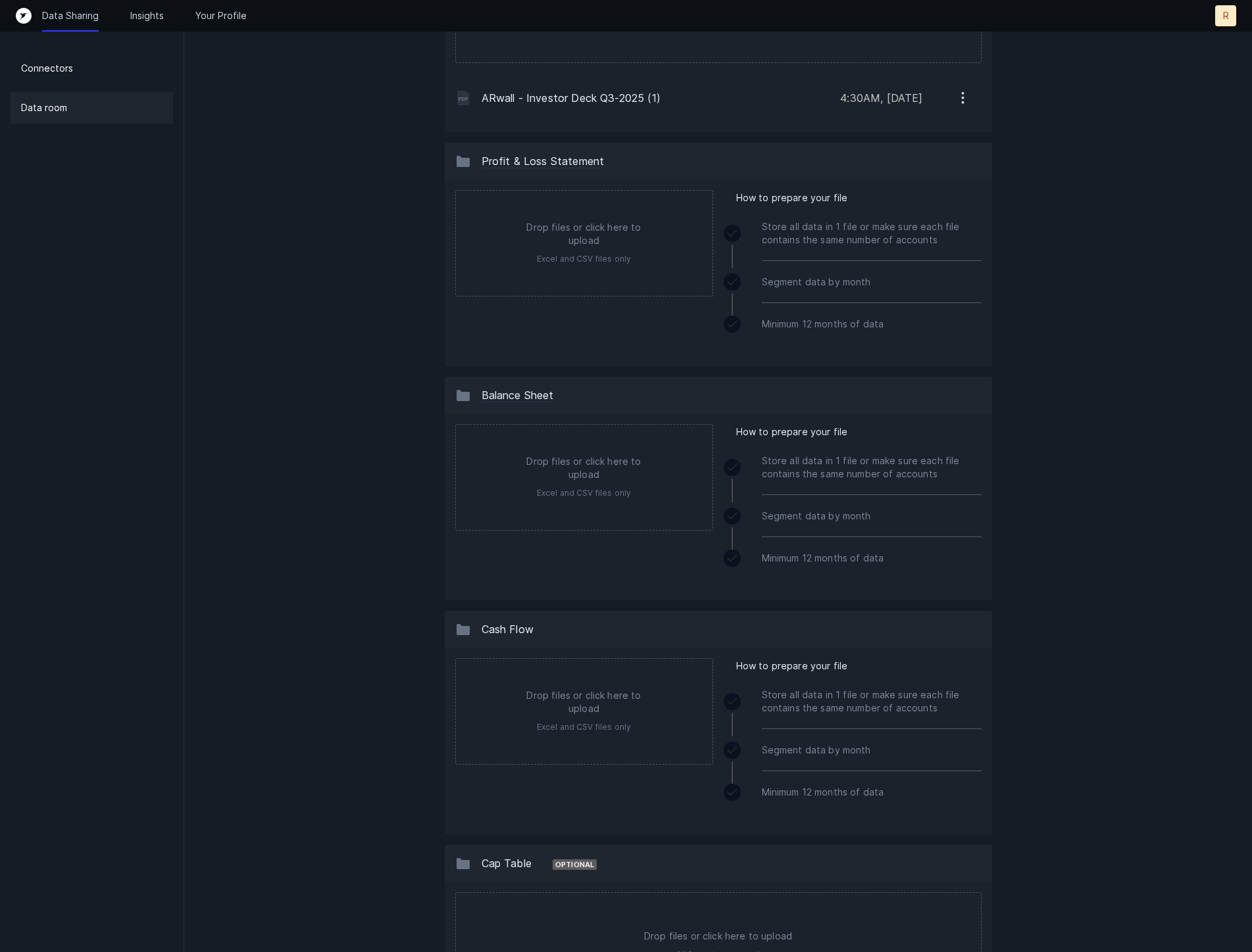
scroll to position [0, 0]
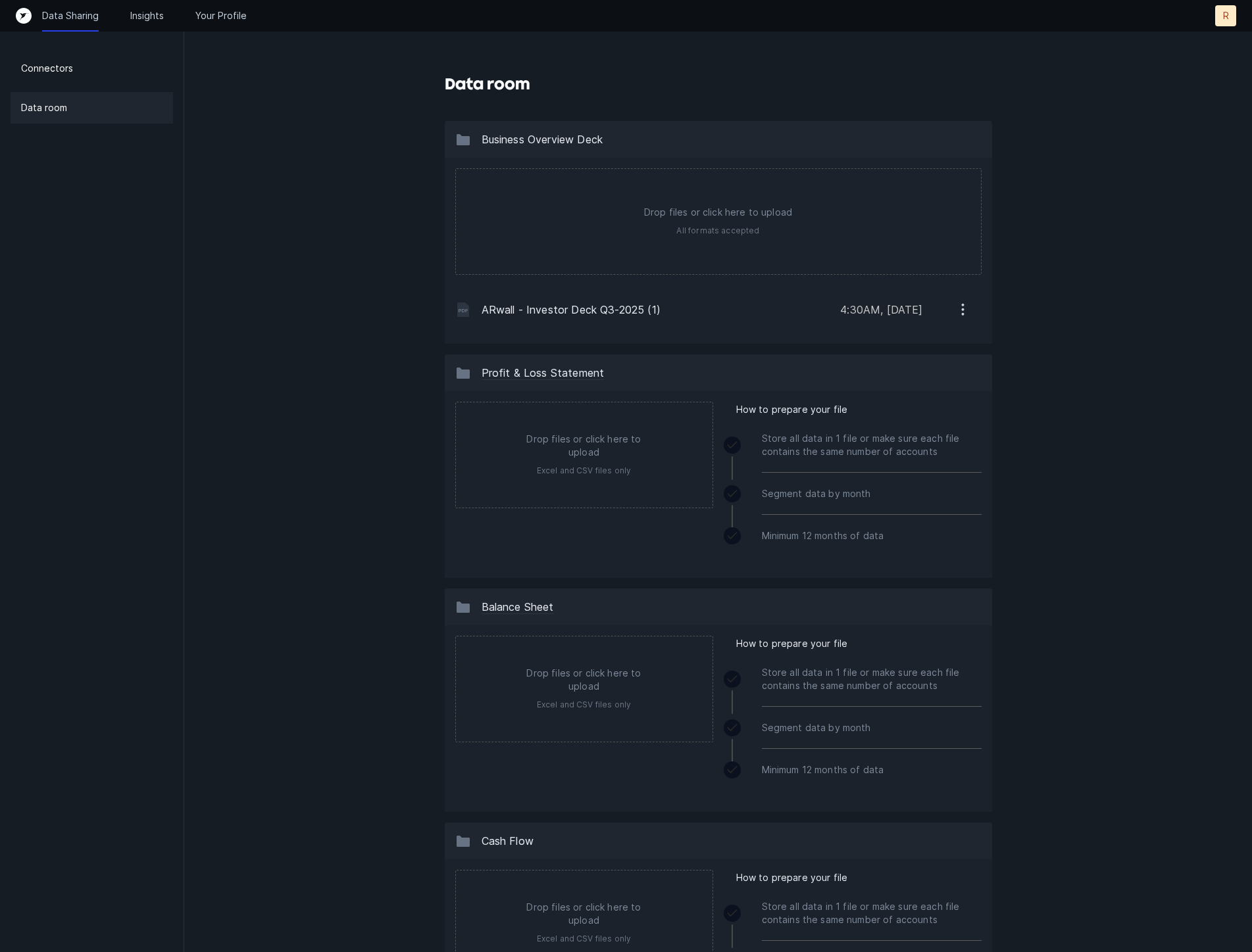
click at [406, 393] on div "Data room Business Overview Deck Drop files or click here to upload All formats…" at bounding box center [718, 935] width 1067 height 1870
drag, startPoint x: 251, startPoint y: 358, endPoint x: 235, endPoint y: 384, distance: 30.5
click at [252, 362] on div "Data room Business Overview Deck Drop files or click here to upload All formats…" at bounding box center [718, 935] width 1067 height 1870
click at [284, 418] on div "Data room Business Overview Deck Drop files or click here to upload All formats…" at bounding box center [718, 935] width 1067 height 1870
drag, startPoint x: 1123, startPoint y: 76, endPoint x: 1125, endPoint y: 87, distance: 11.2
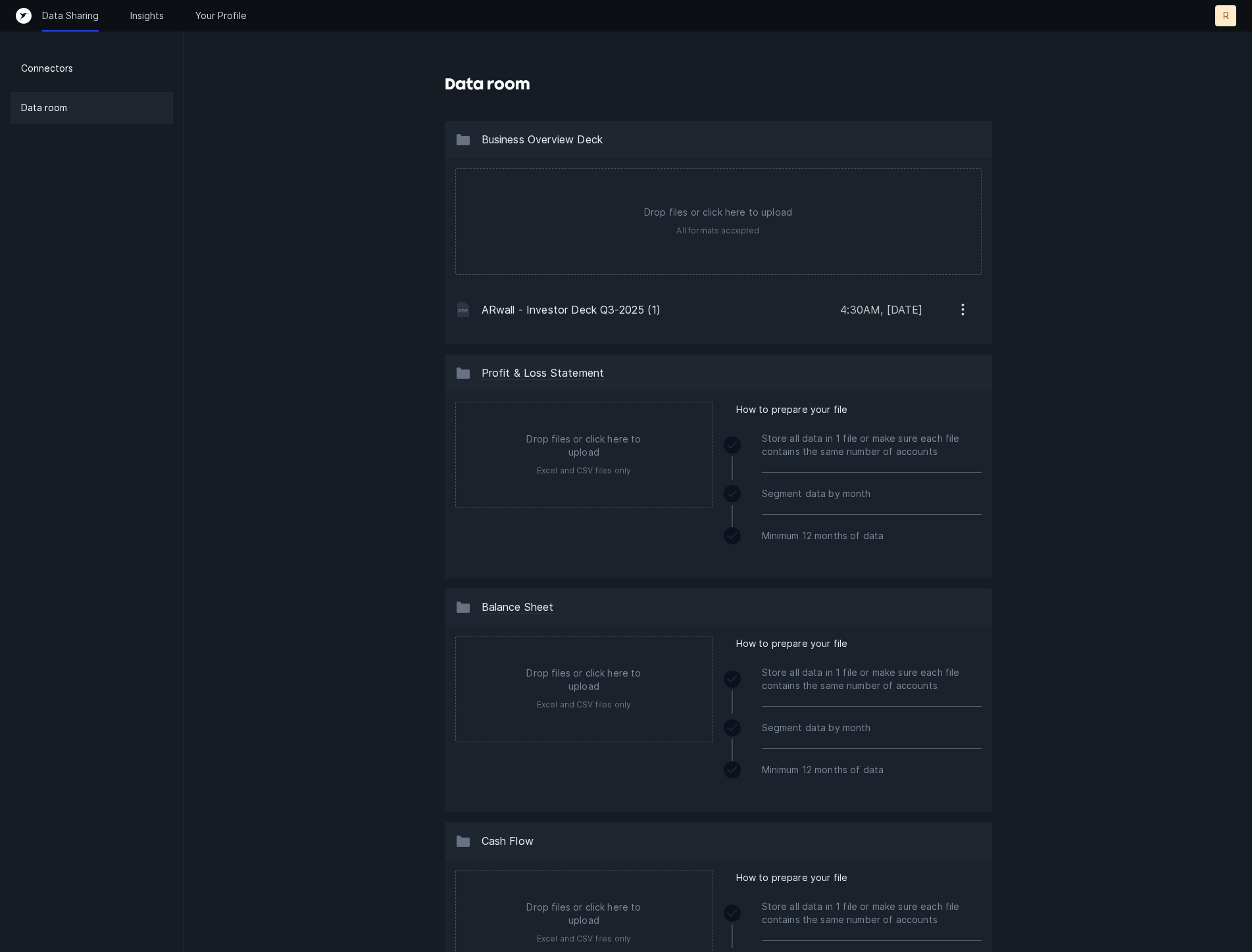
click at [1123, 80] on div "Data room Business Overview Deck Drop files or click here to upload All formats…" at bounding box center [718, 935] width 1067 height 1870
click at [358, 416] on div "Data room Business Overview Deck Drop files or click here to upload All formats…" at bounding box center [718, 935] width 1067 height 1870
click at [204, 223] on div "Data room Business Overview Deck Drop files or click here to upload All formats…" at bounding box center [718, 935] width 1067 height 1870
